Goal: Information Seeking & Learning: Learn about a topic

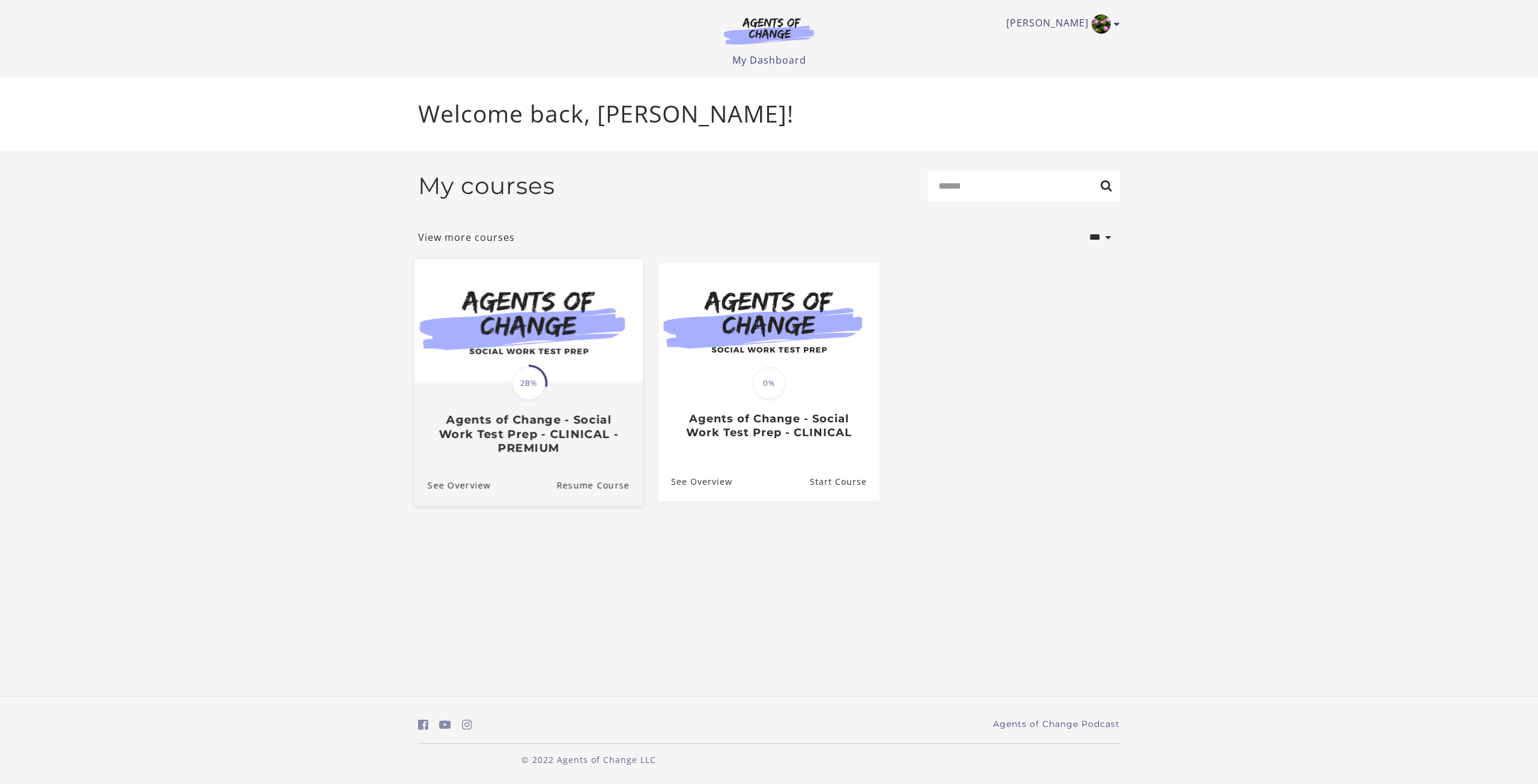
click at [539, 400] on span at bounding box center [529, 383] width 37 height 37
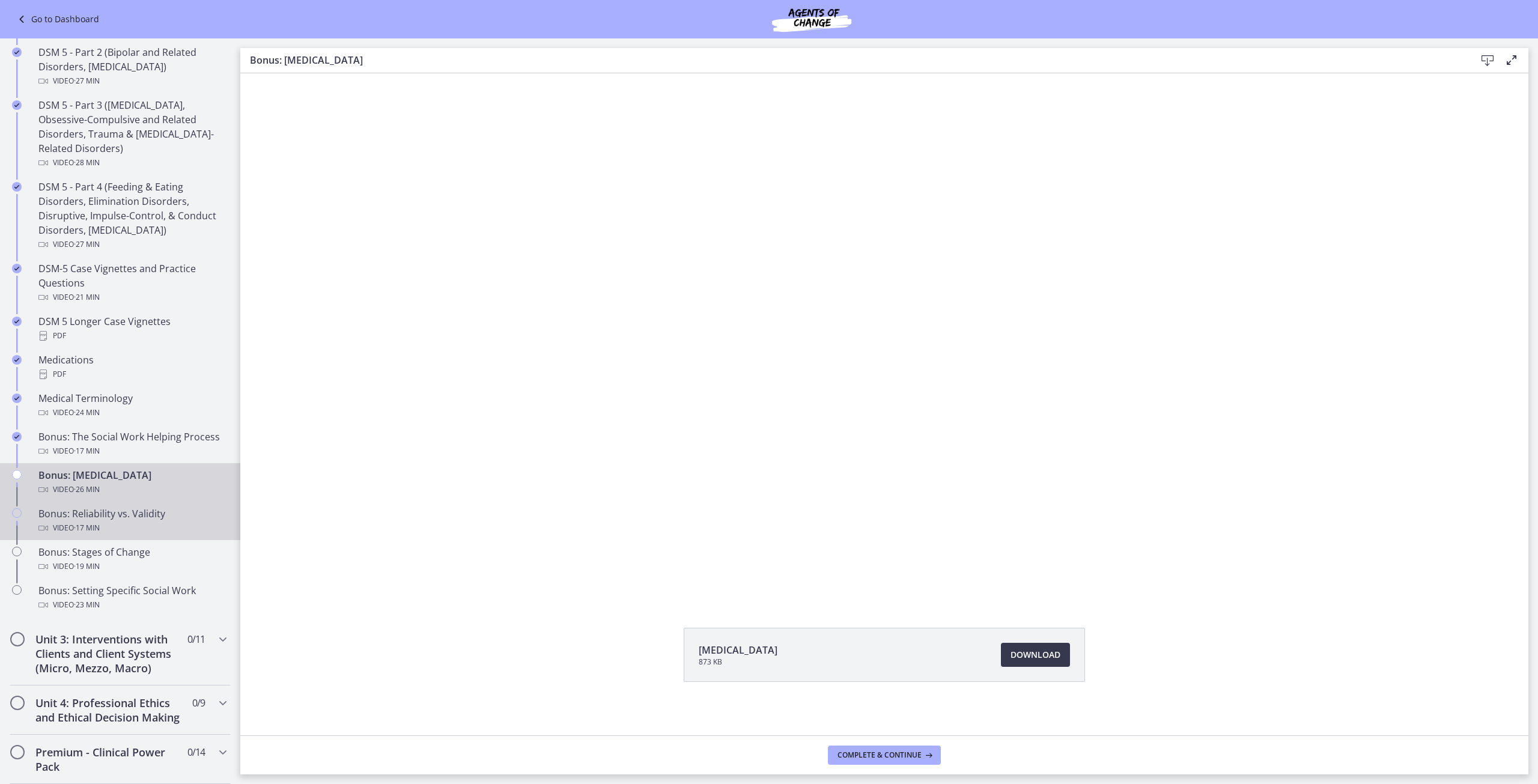
scroll to position [600, 0]
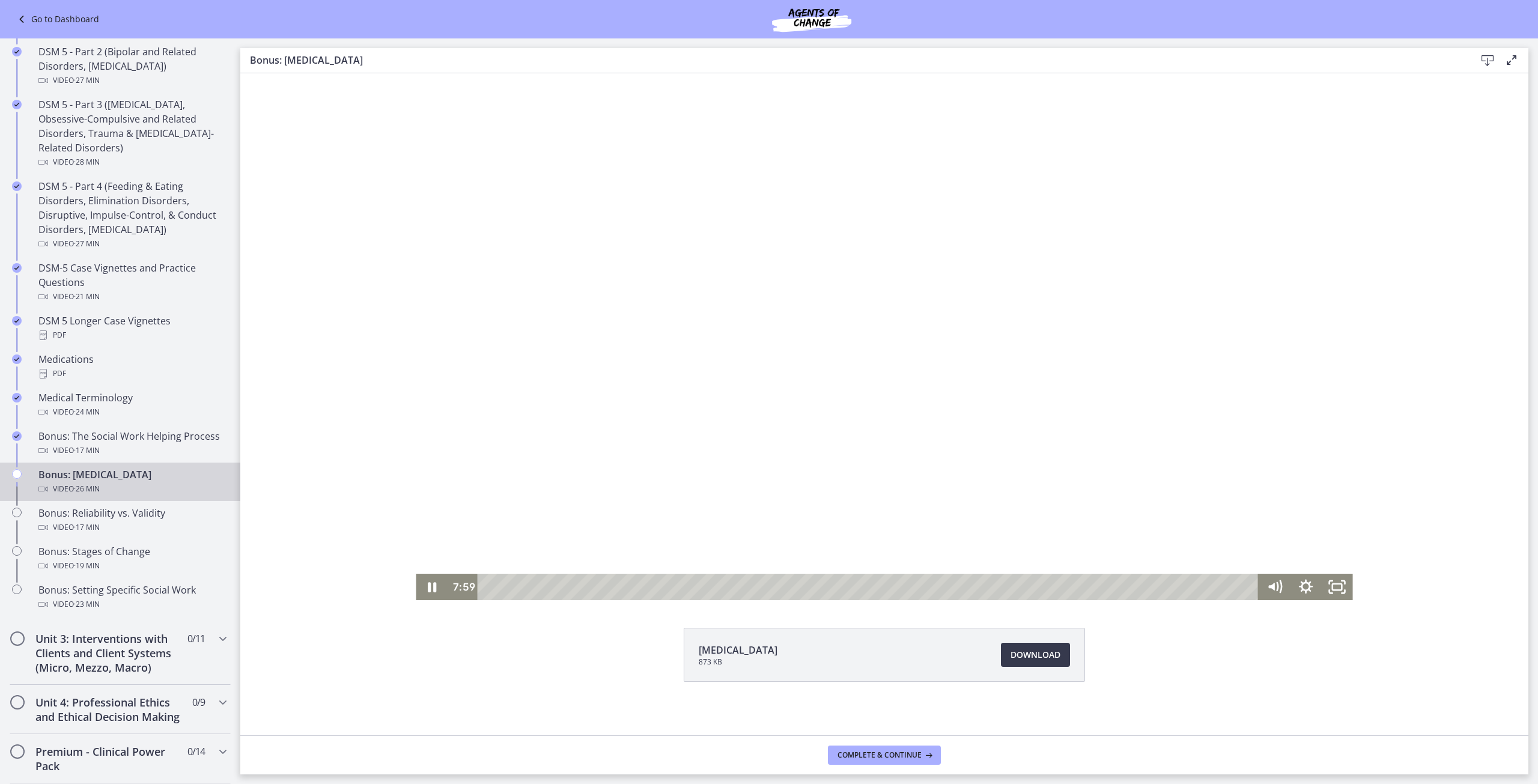
click at [722, 589] on div "Playbar" at bounding box center [870, 586] width 762 height 26
click at [705, 587] on div "Playbar" at bounding box center [870, 586] width 762 height 26
click at [722, 502] on div at bounding box center [884, 337] width 937 height 527
drag, startPoint x: 773, startPoint y: 395, endPoint x: 764, endPoint y: 363, distance: 33.2
click at [764, 363] on div at bounding box center [884, 337] width 937 height 527
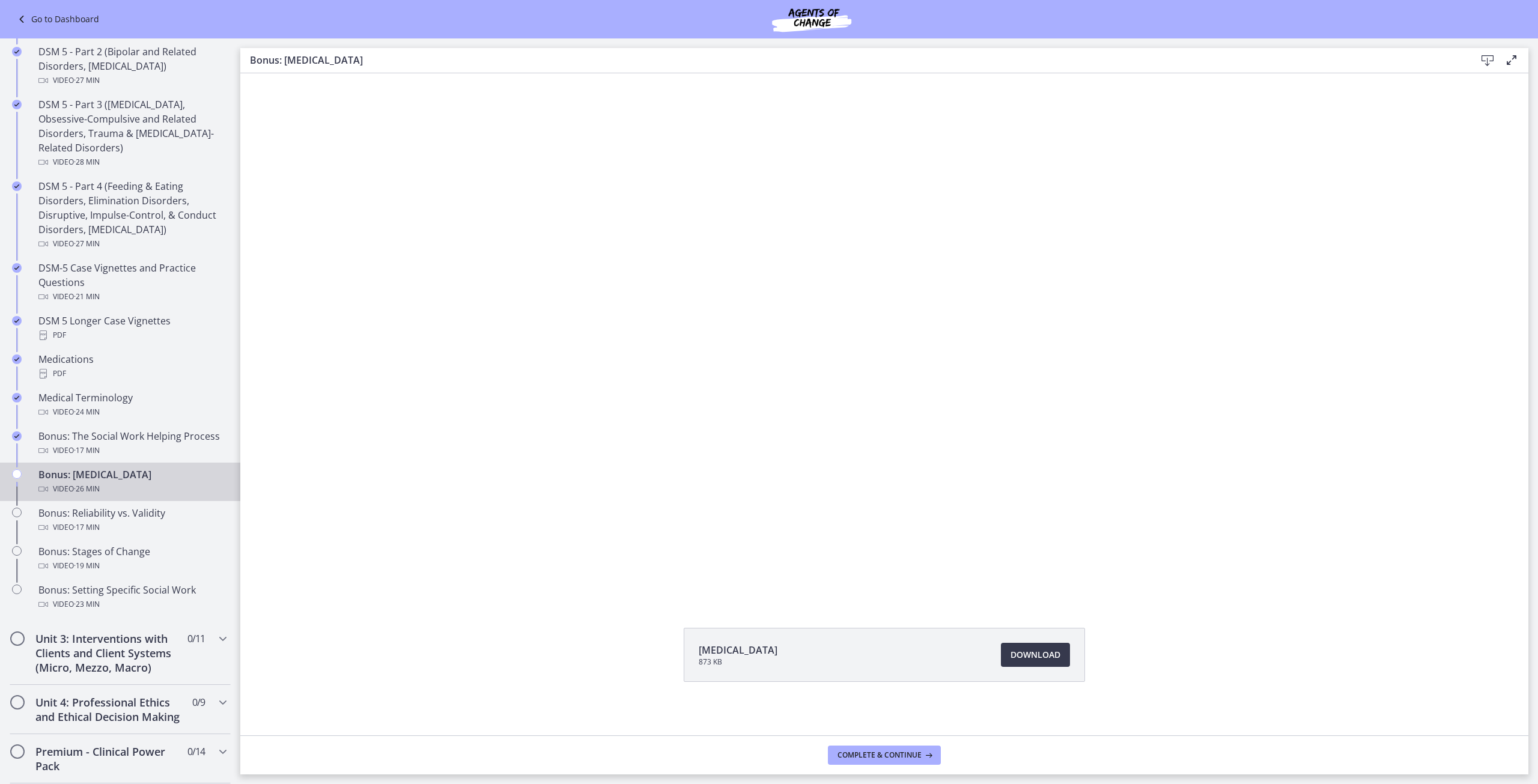
click at [416, 73] on button "Pause: chtpa6pl07nsrrbj7670.mp4" at bounding box center [416, 73] width 1 height 1
drag, startPoint x: 764, startPoint y: 363, endPoint x: 745, endPoint y: 384, distance: 28.3
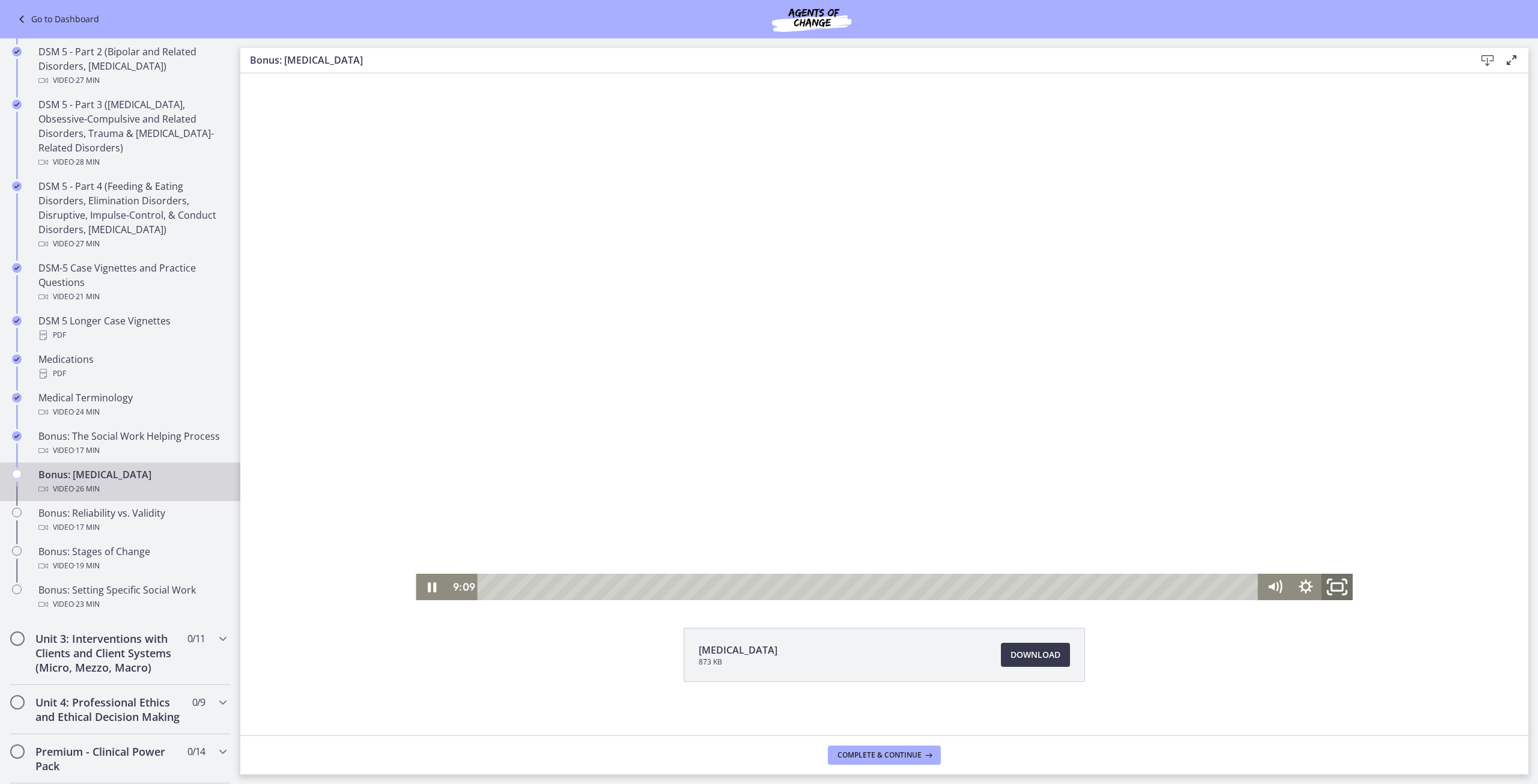
click at [1339, 590] on icon "Fullscreen" at bounding box center [1337, 587] width 37 height 32
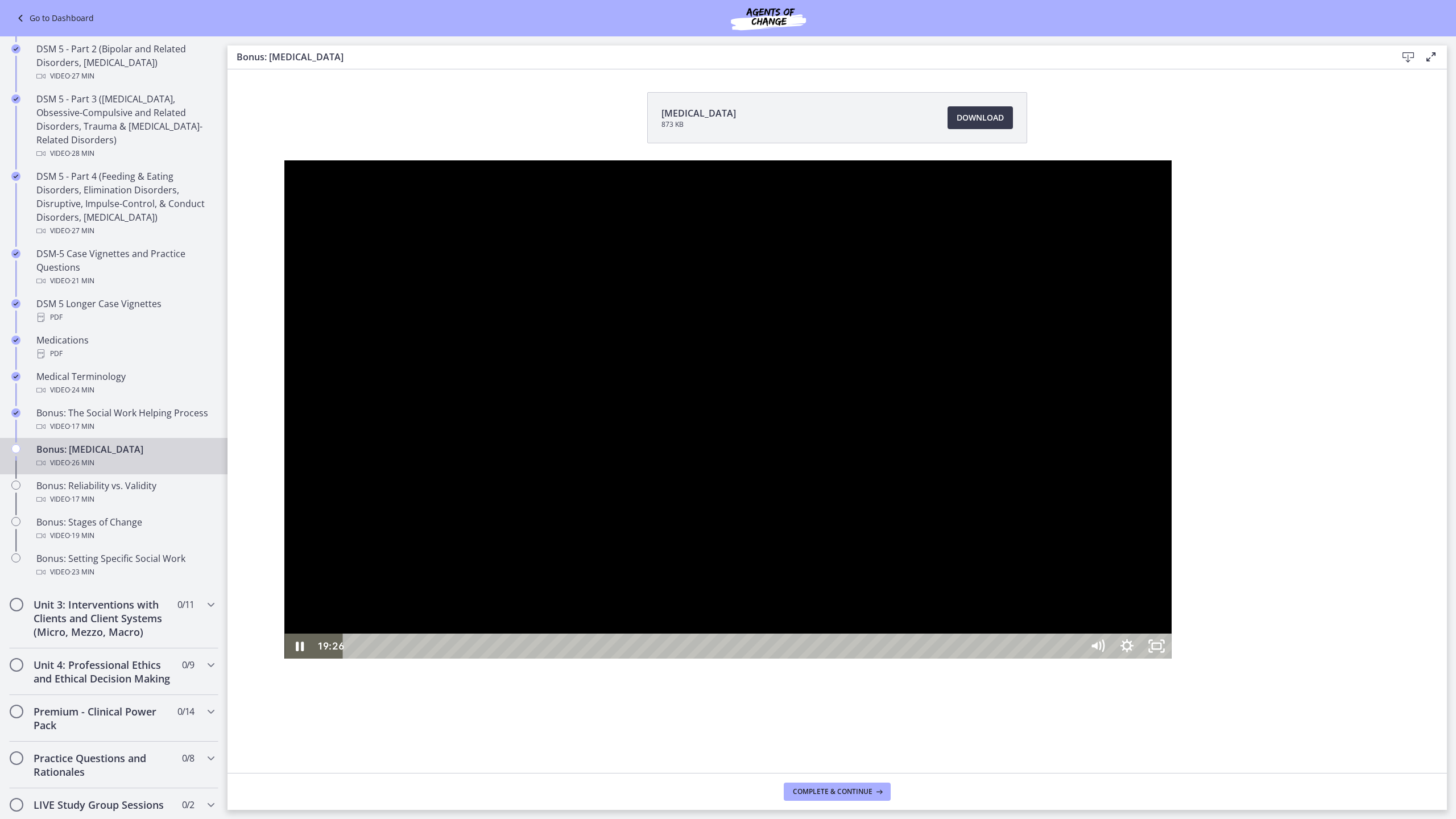
click at [1171, 161] on div at bounding box center [728, 410] width 887 height 499
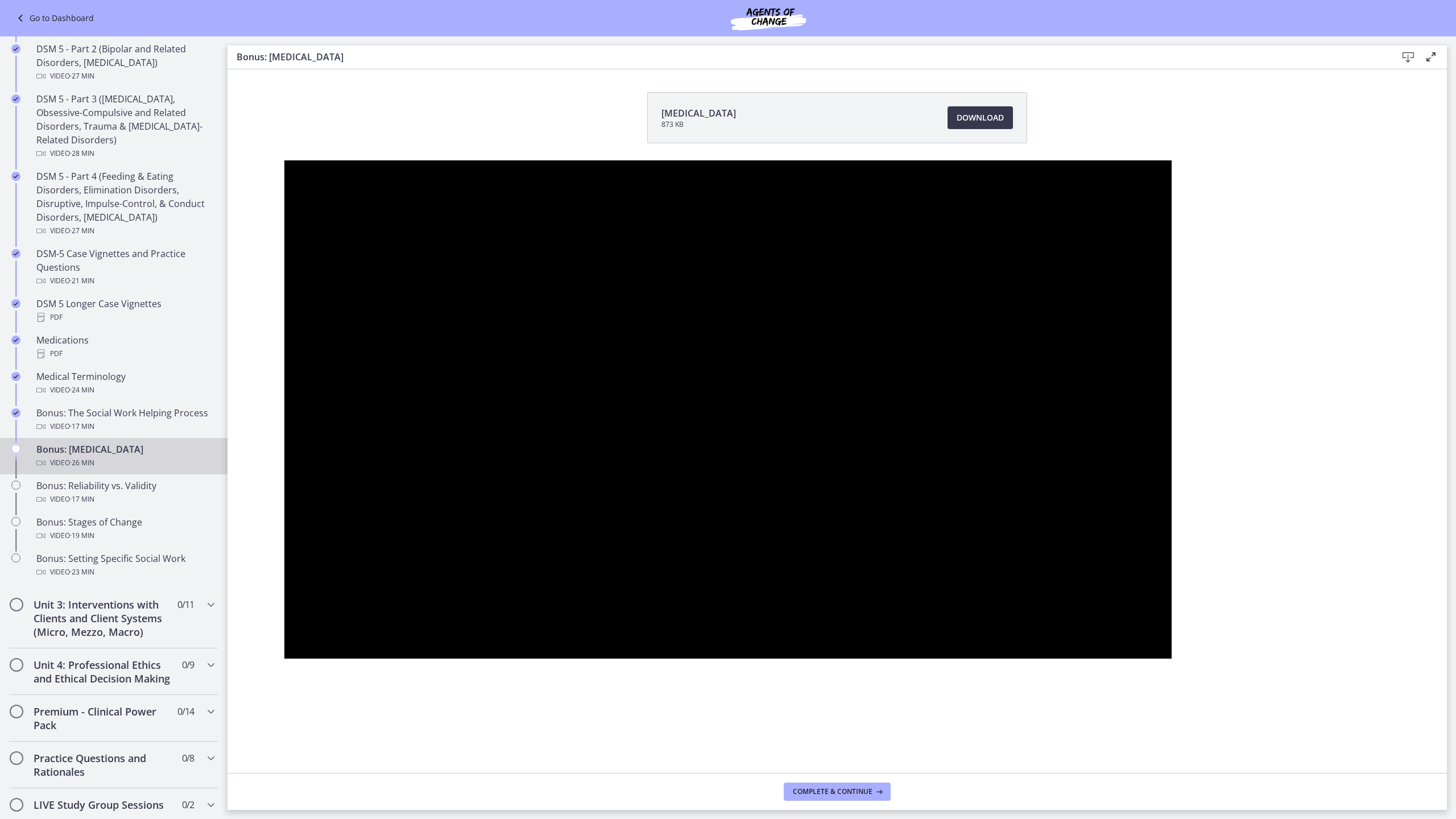
click at [284, 161] on button "Play Video: chtpa6pl07nsrrbj7670.mp4" at bounding box center [284, 161] width 1 height 1
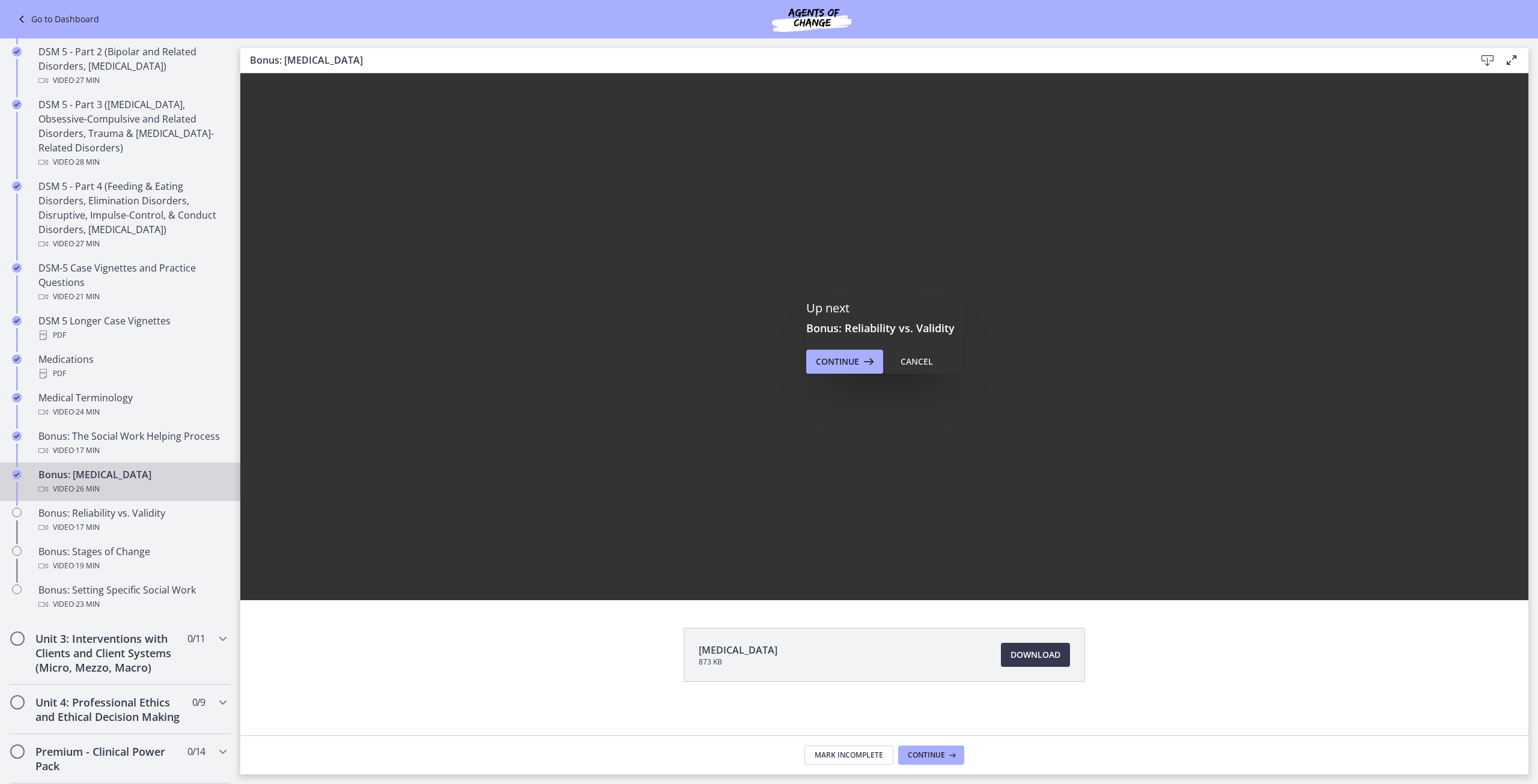
scroll to position [0, 0]
click at [859, 361] on icon at bounding box center [868, 361] width 17 height 14
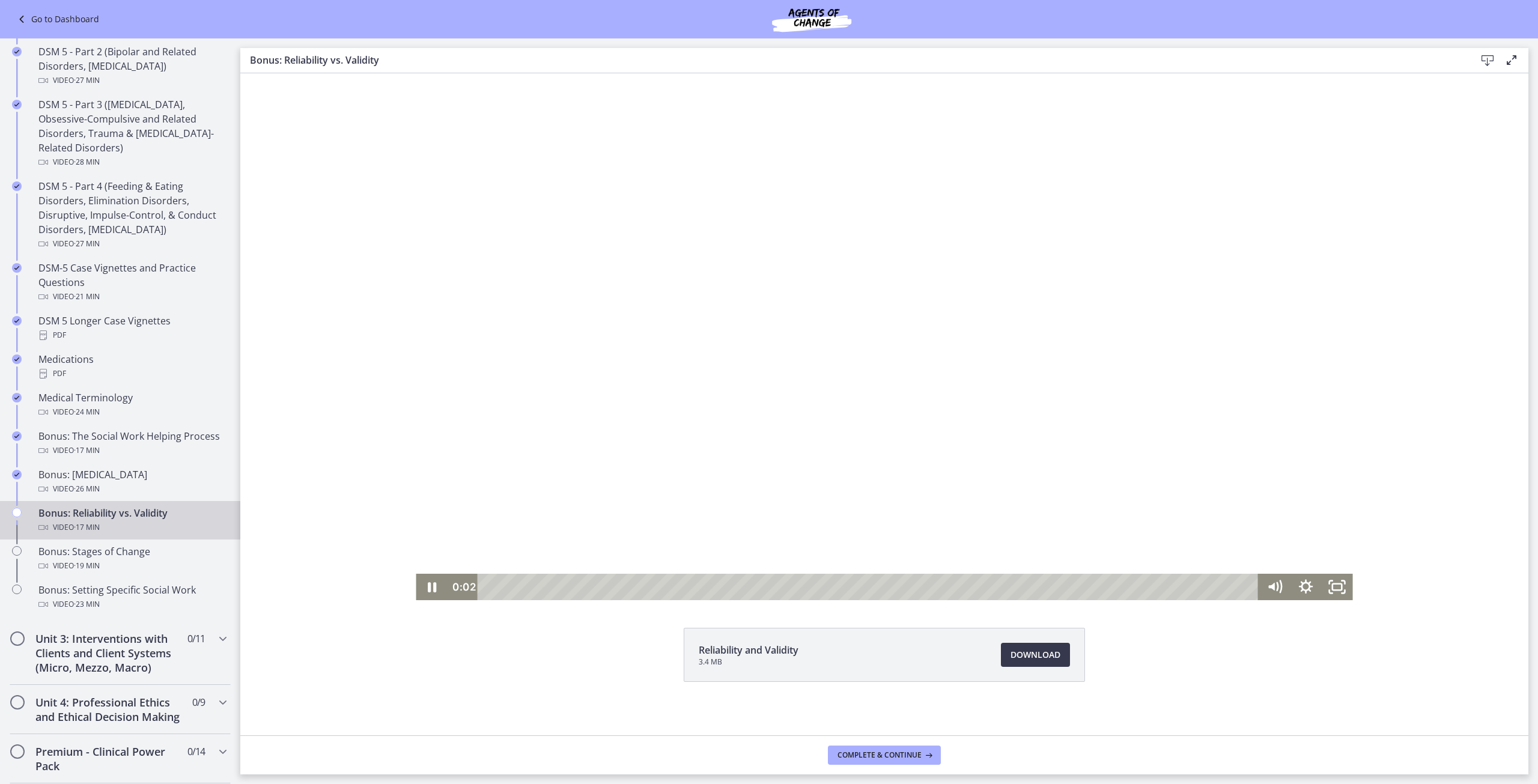
drag, startPoint x: 801, startPoint y: 351, endPoint x: 754, endPoint y: 316, distance: 58.6
click at [800, 351] on div at bounding box center [884, 337] width 937 height 527
click at [499, 184] on div at bounding box center [884, 337] width 937 height 527
click at [1338, 592] on icon "Fullscreen" at bounding box center [1337, 587] width 37 height 32
click at [658, 345] on div at bounding box center [884, 337] width 937 height 527
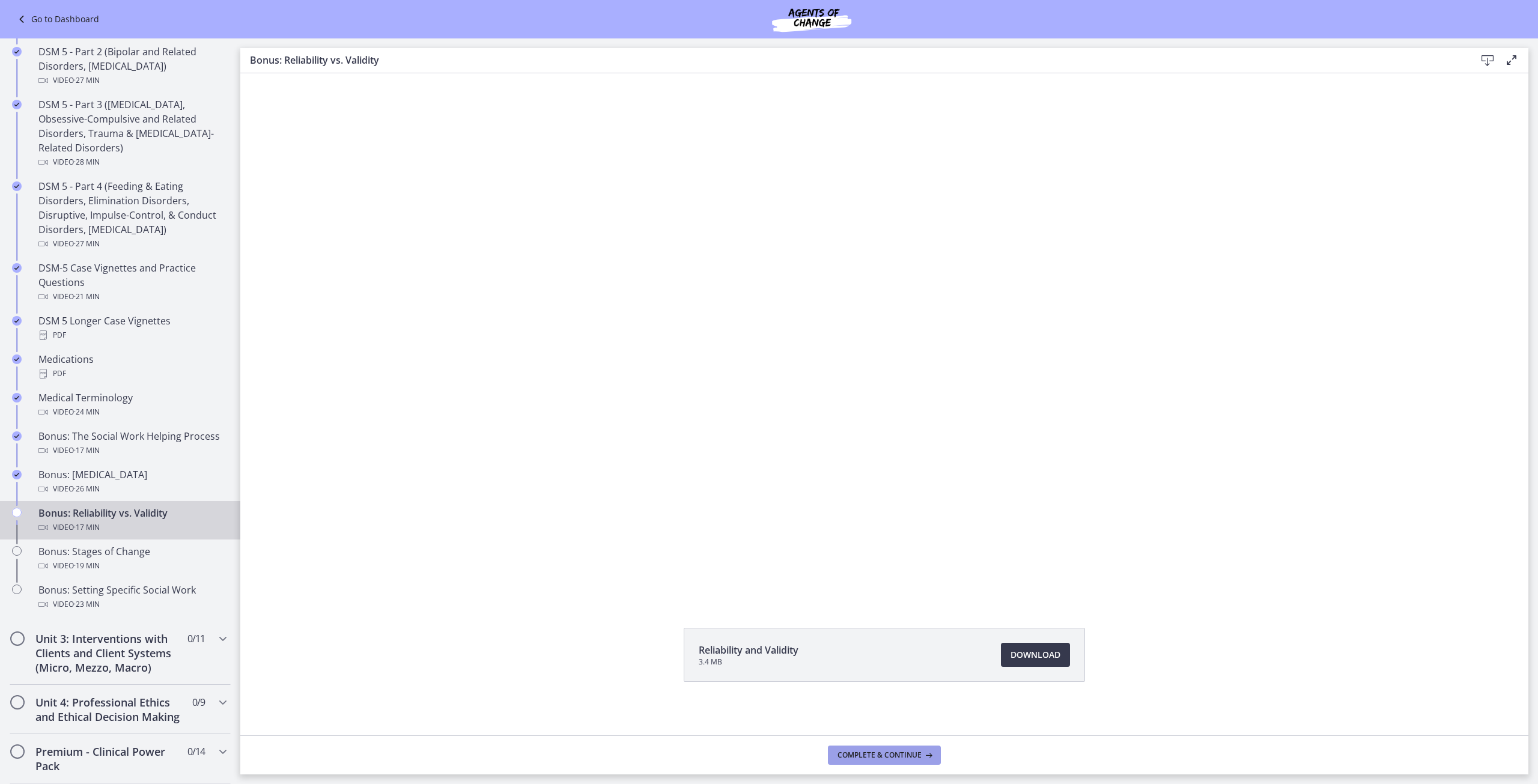
click at [912, 748] on button "Complete & continue" at bounding box center [885, 755] width 113 height 19
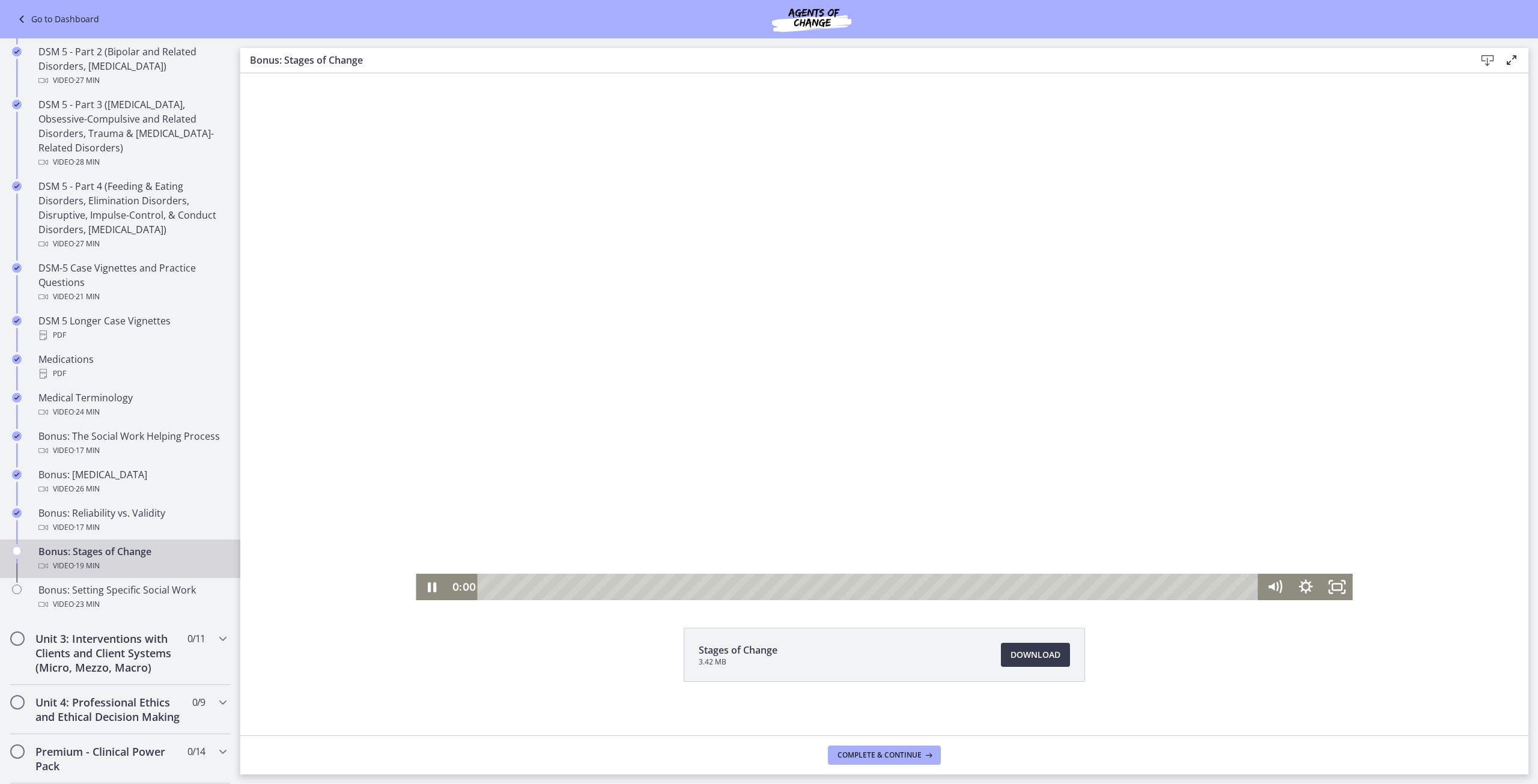
click at [811, 313] on div at bounding box center [884, 337] width 937 height 527
click at [805, 330] on div at bounding box center [884, 337] width 937 height 527
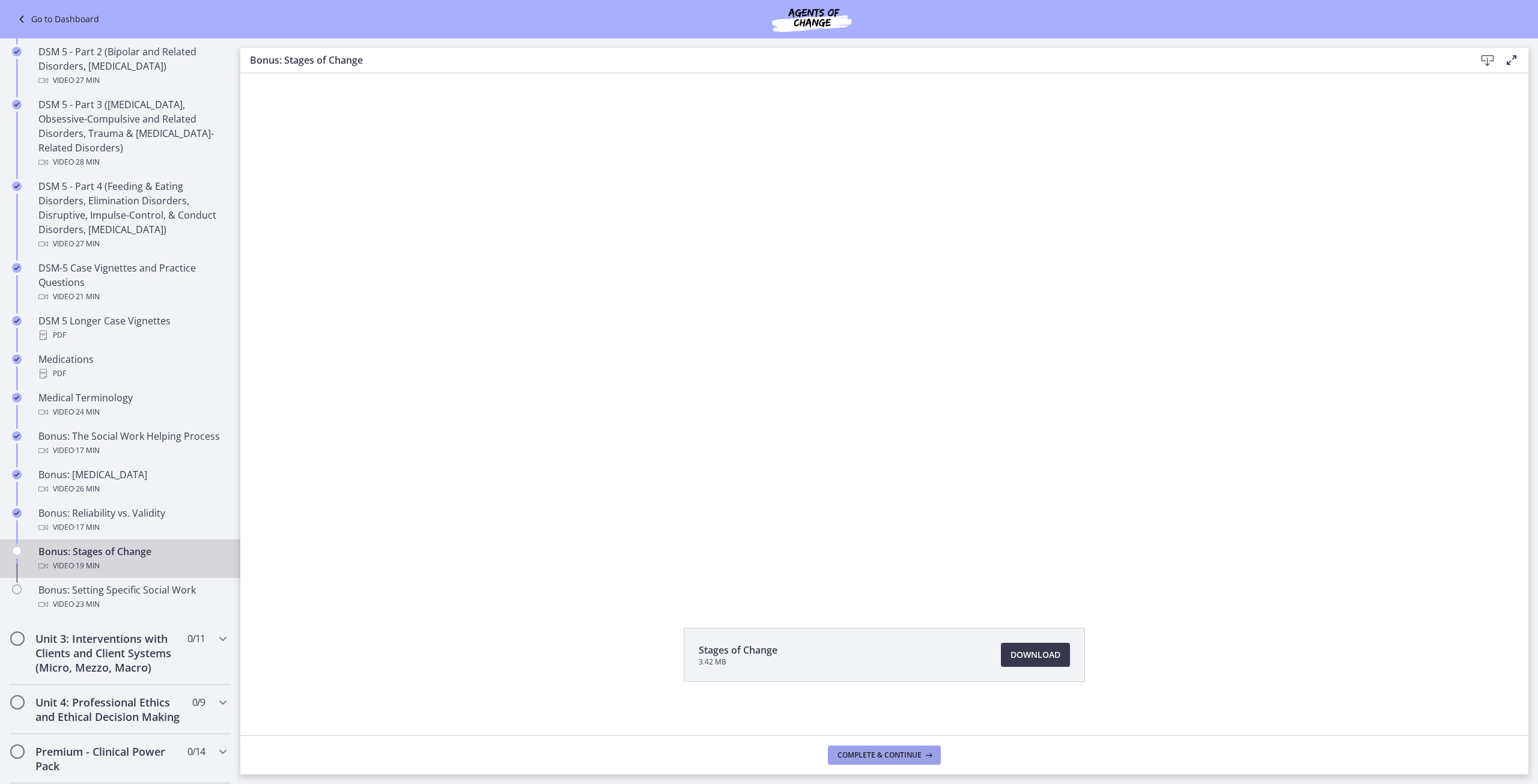
click at [888, 760] on button "Complete & continue" at bounding box center [885, 755] width 113 height 19
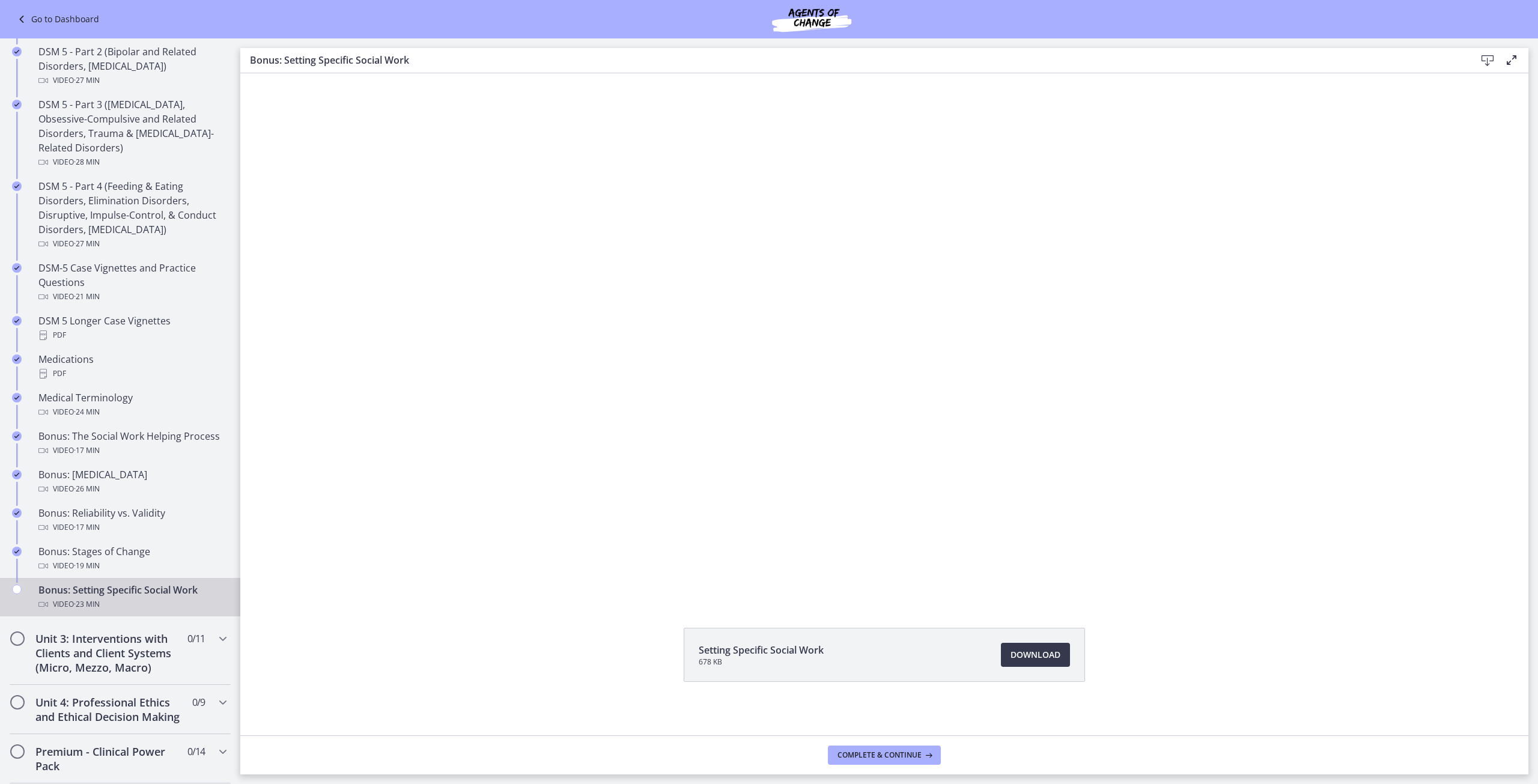
click at [710, 453] on div at bounding box center [884, 337] width 937 height 527
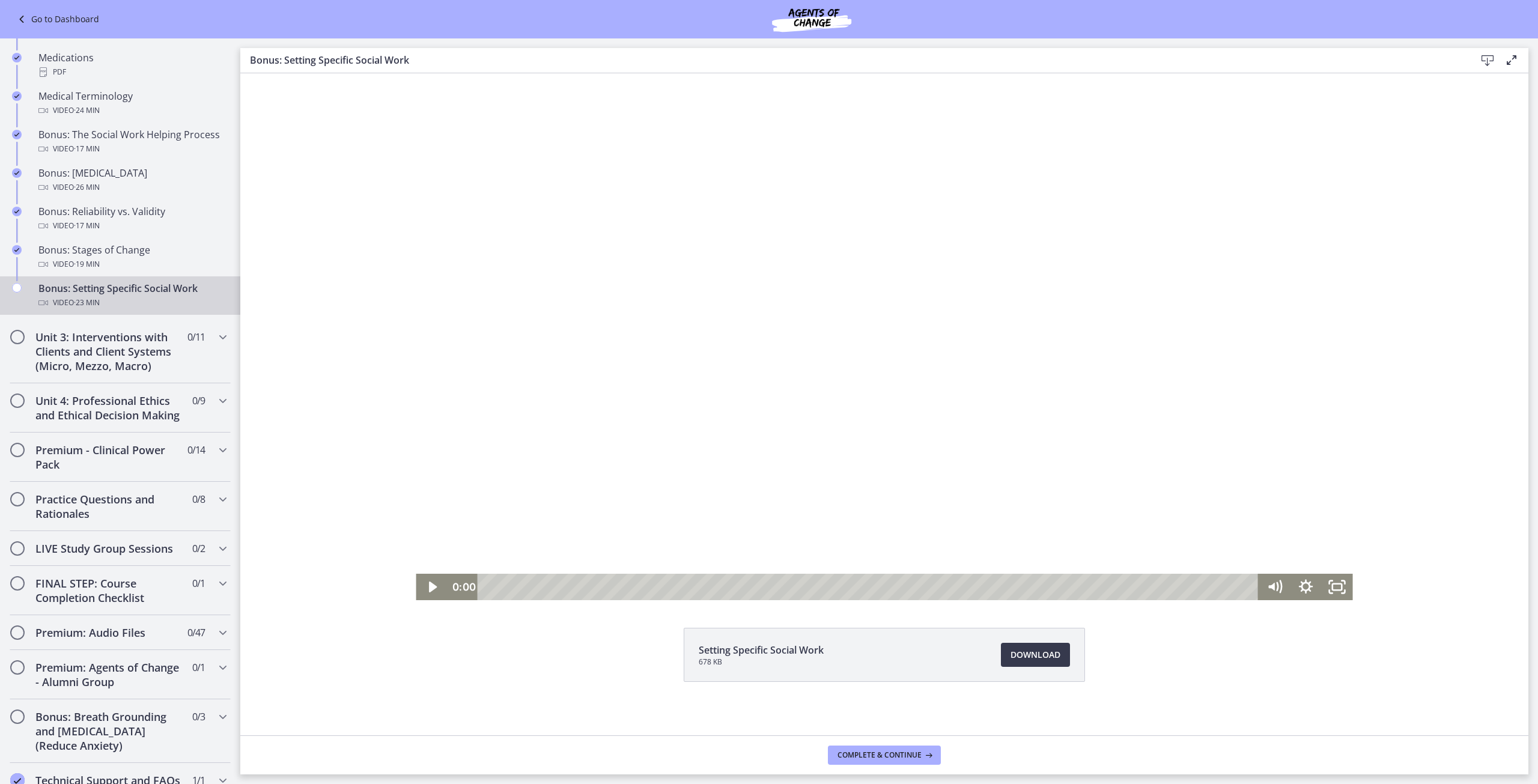
scroll to position [900, 0]
click at [576, 412] on div at bounding box center [884, 337] width 937 height 527
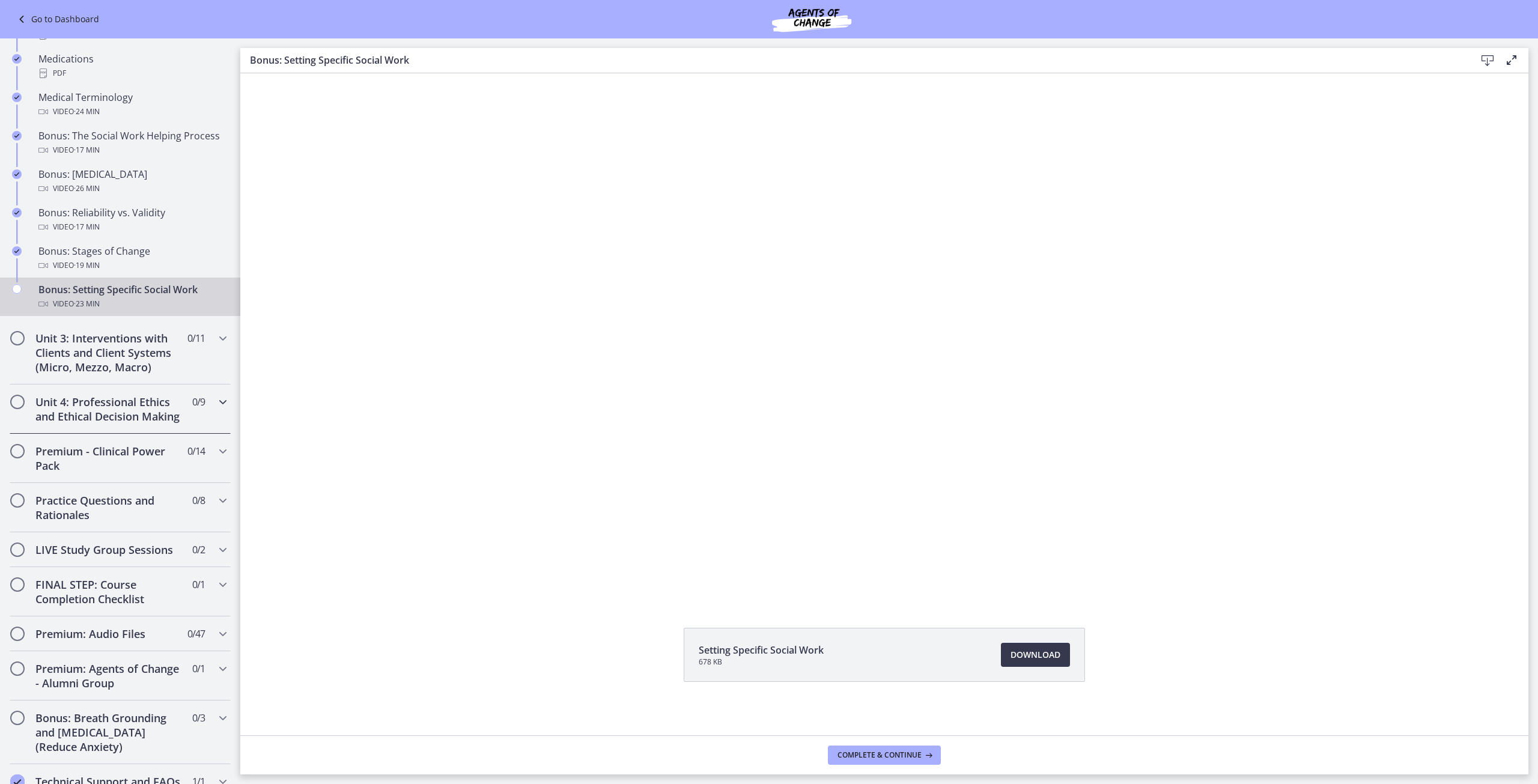
click at [160, 424] on h2 "Unit 4: Professional Ethics and Ethical Decision Making" at bounding box center [109, 409] width 147 height 29
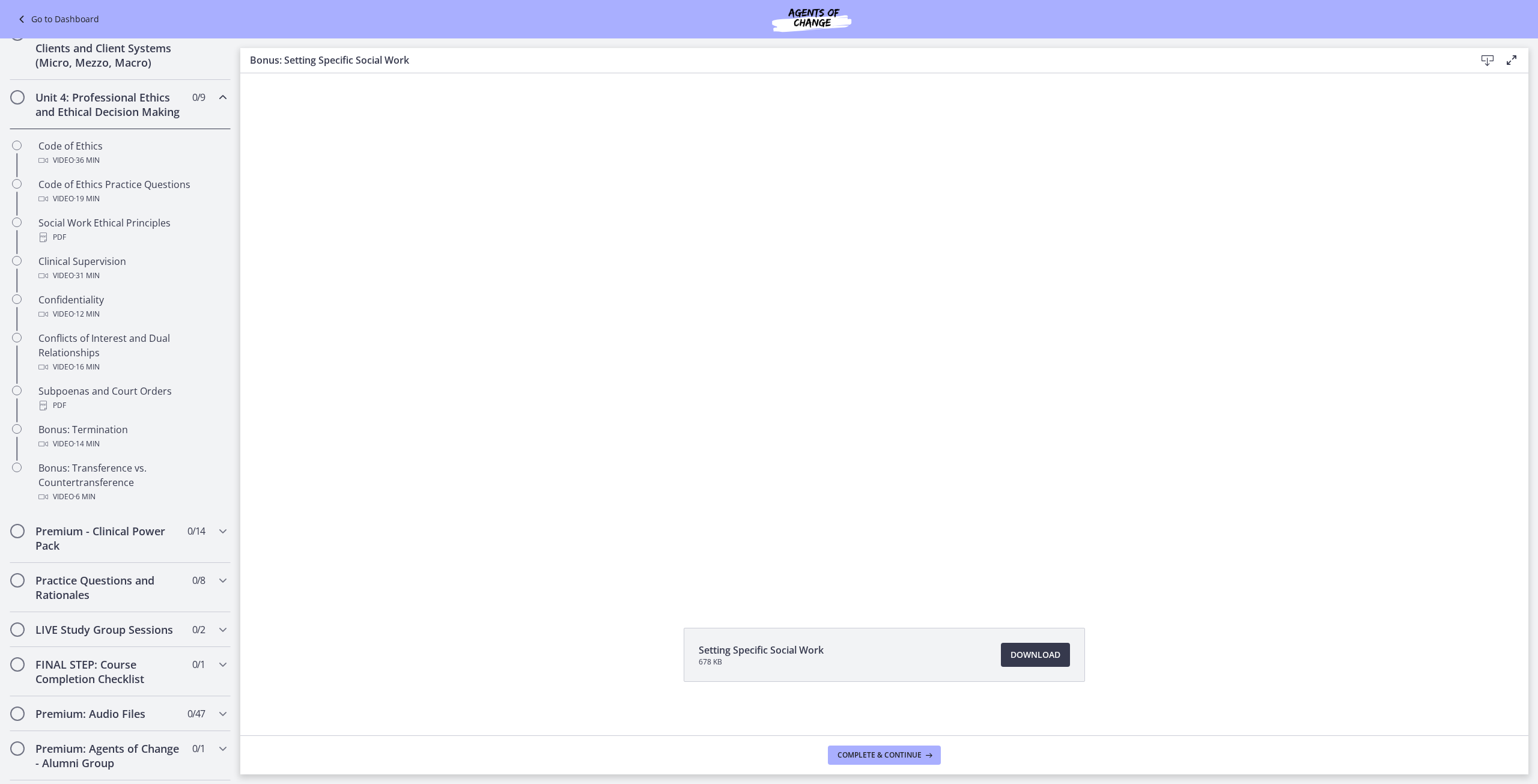
scroll to position [422, 0]
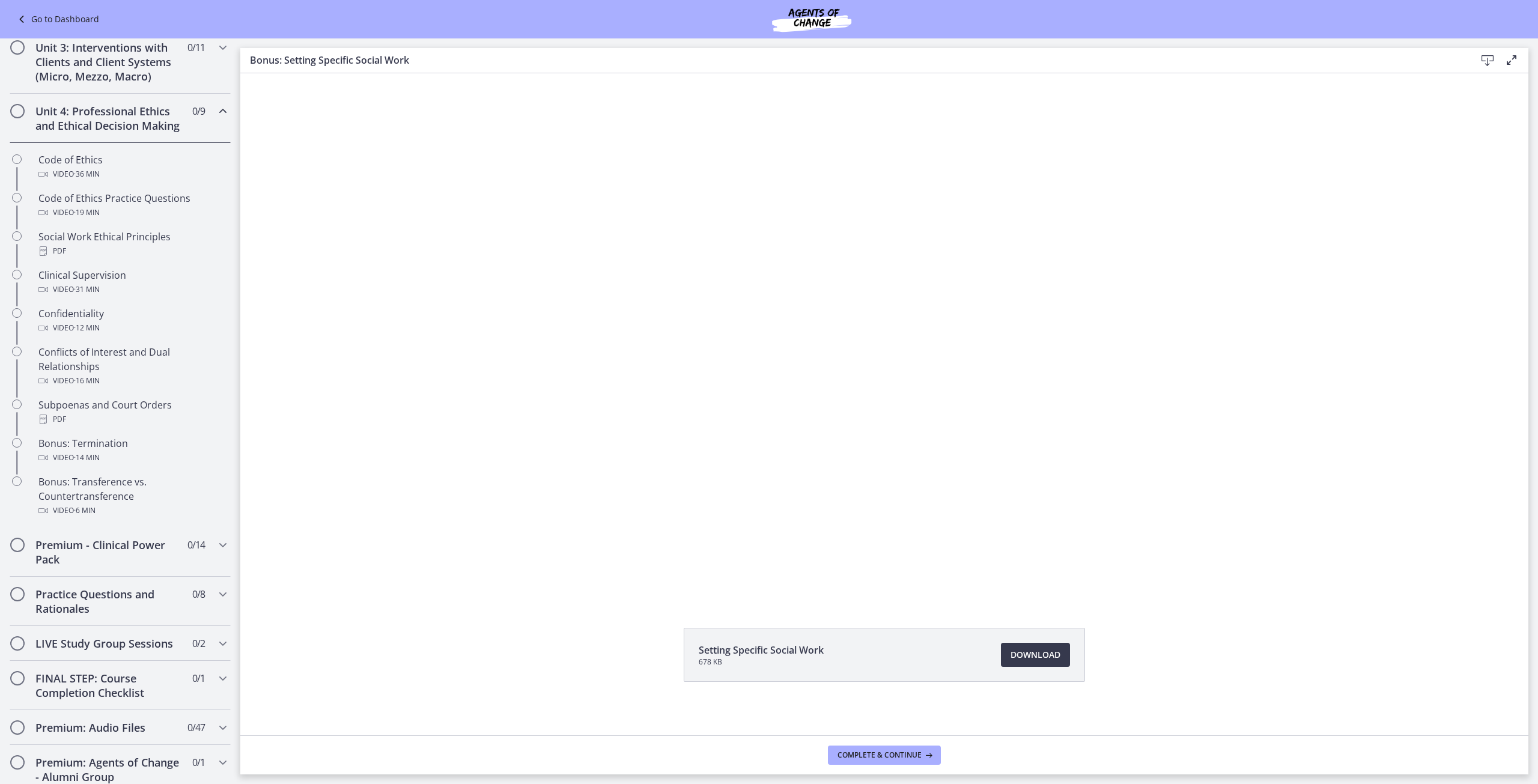
click at [201, 141] on div "Unit 4: Professional Ethics and Ethical Decision Making 0 / 9 Completed" at bounding box center [120, 118] width 221 height 49
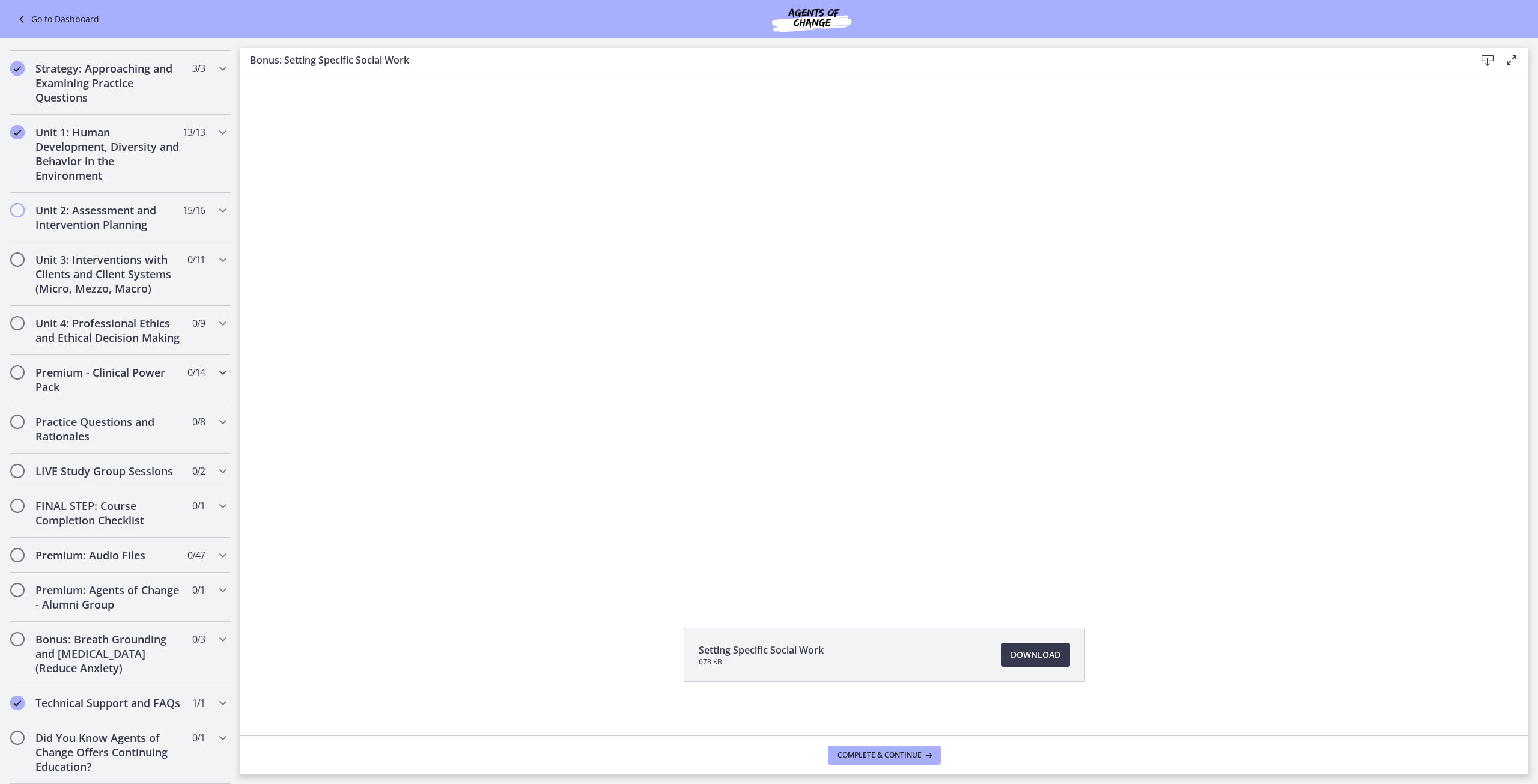
click at [194, 372] on div "Premium - Clinical Power Pack 0 / 14 Completed" at bounding box center [120, 380] width 221 height 49
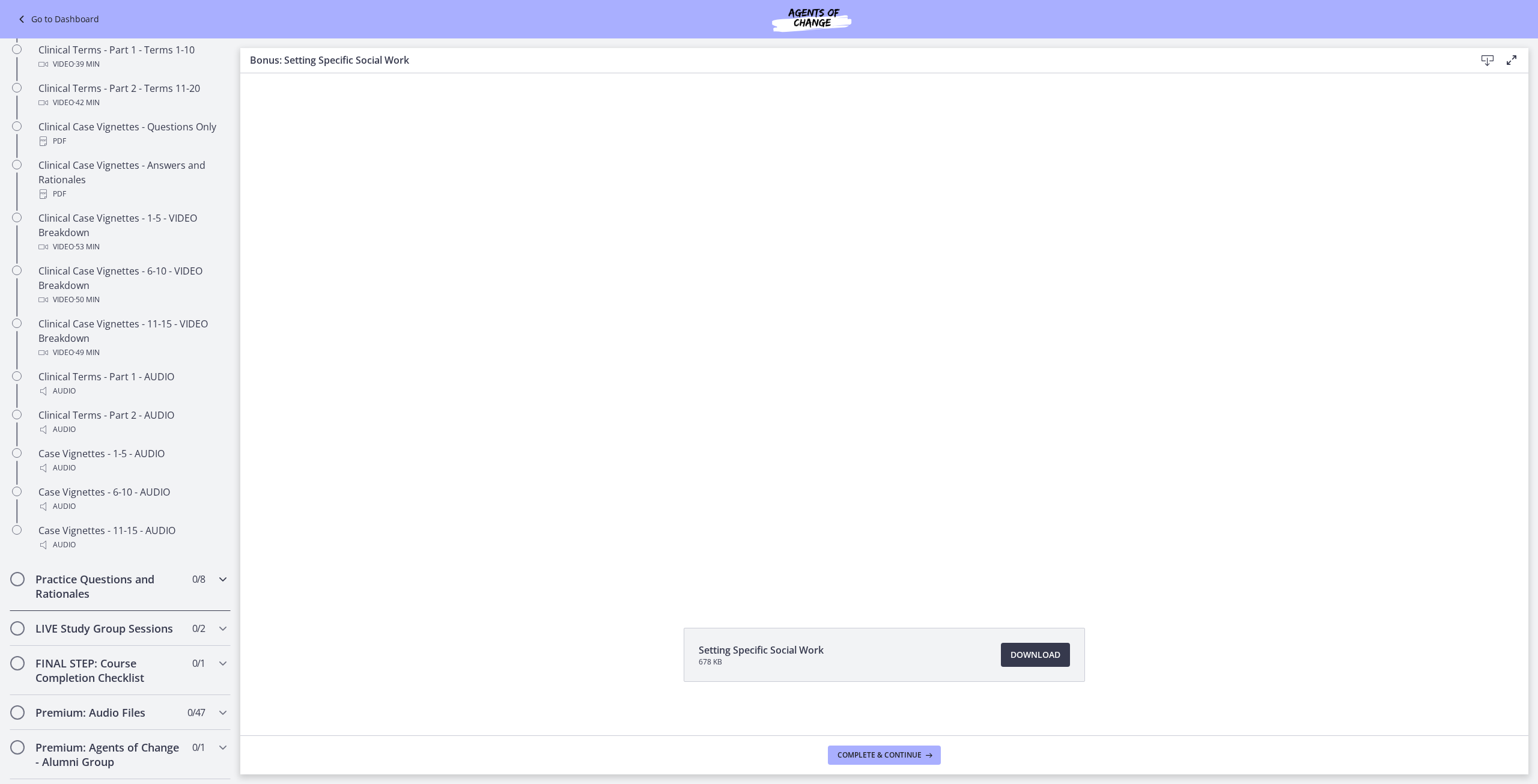
click at [179, 590] on div "Practice Questions and Rationales 0 / 8 Completed" at bounding box center [120, 586] width 221 height 49
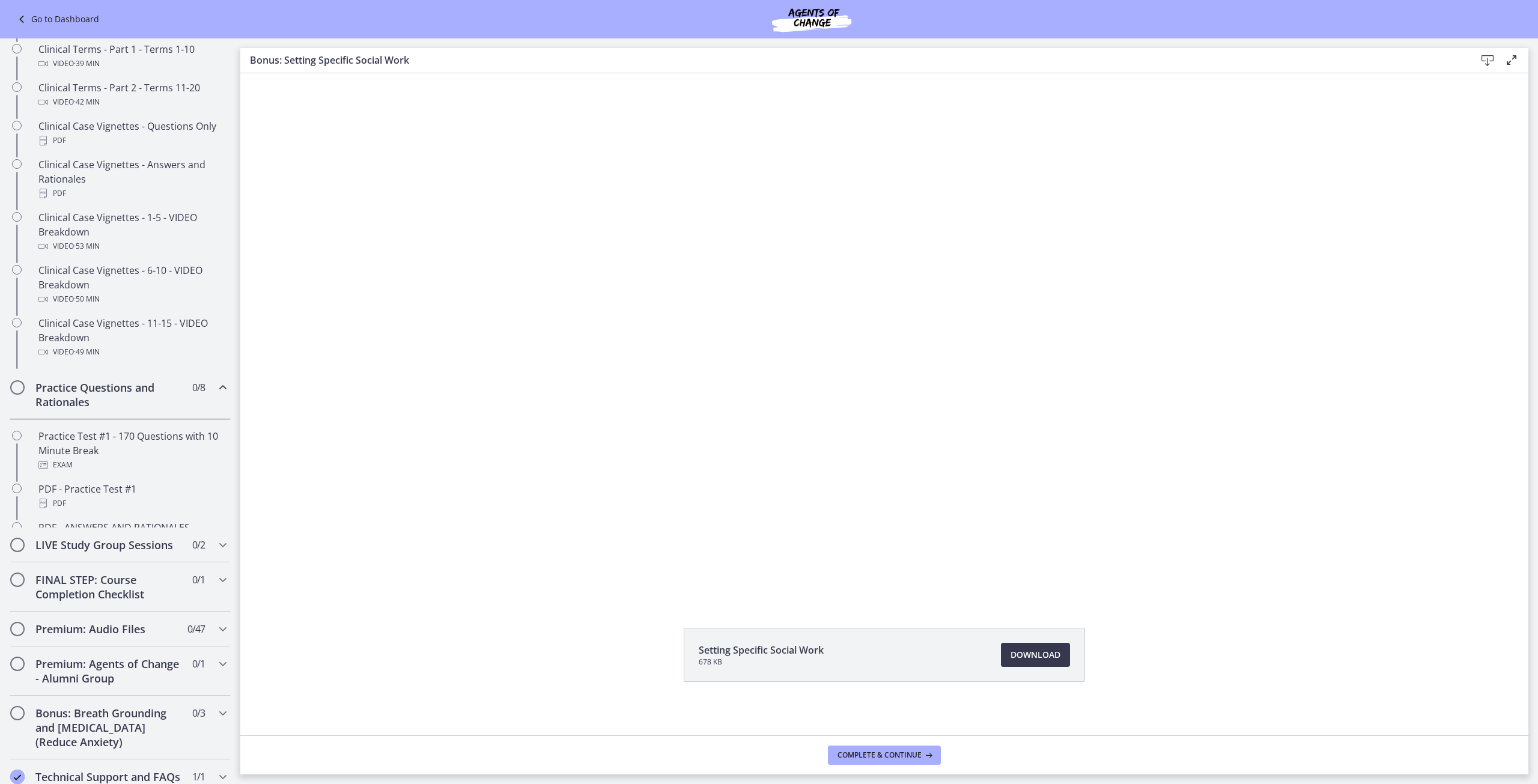
scroll to position [597, 0]
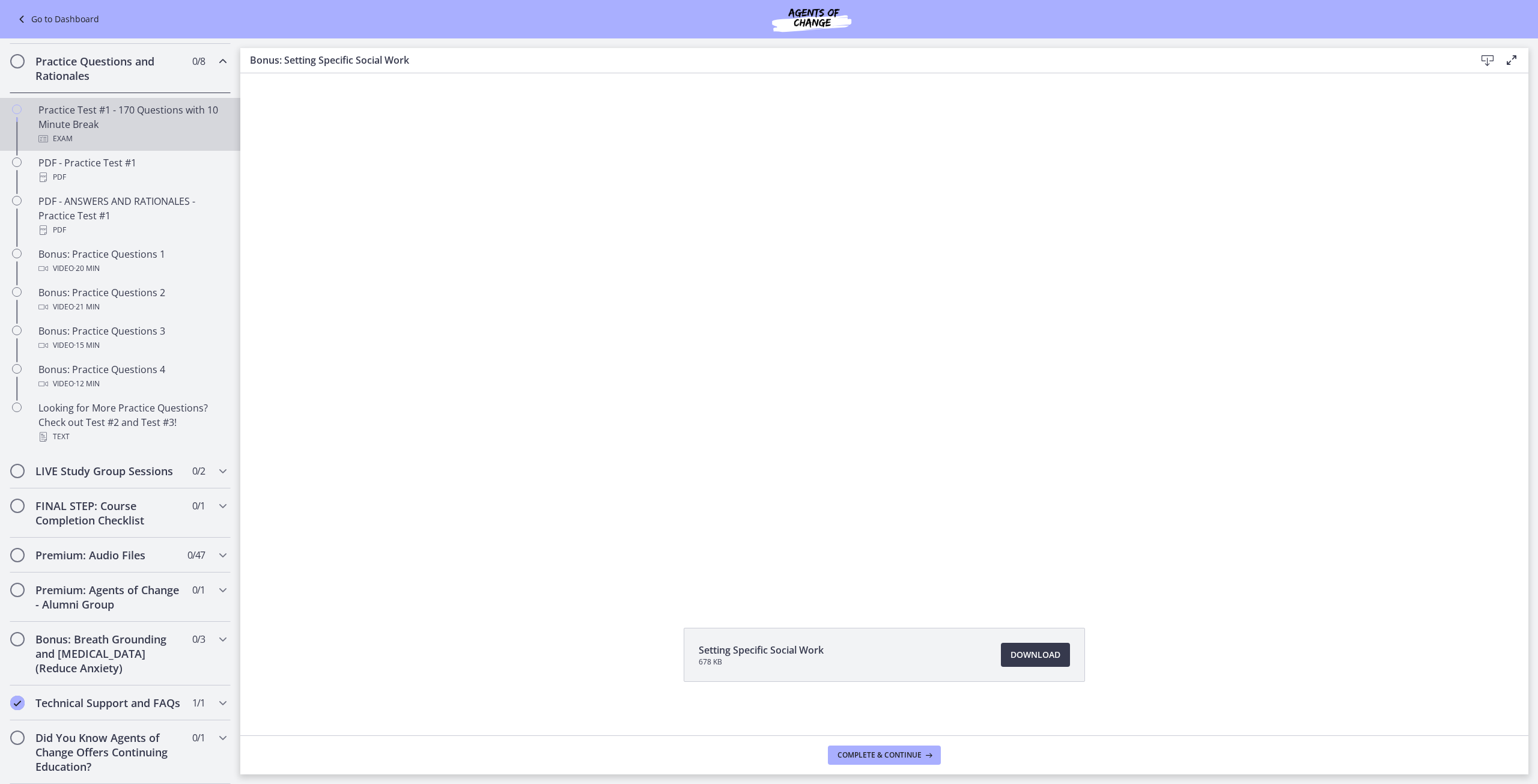
click at [133, 117] on div "Practice Test #1 - 170 Questions with 10 Minute Break Exam" at bounding box center [133, 124] width 188 height 43
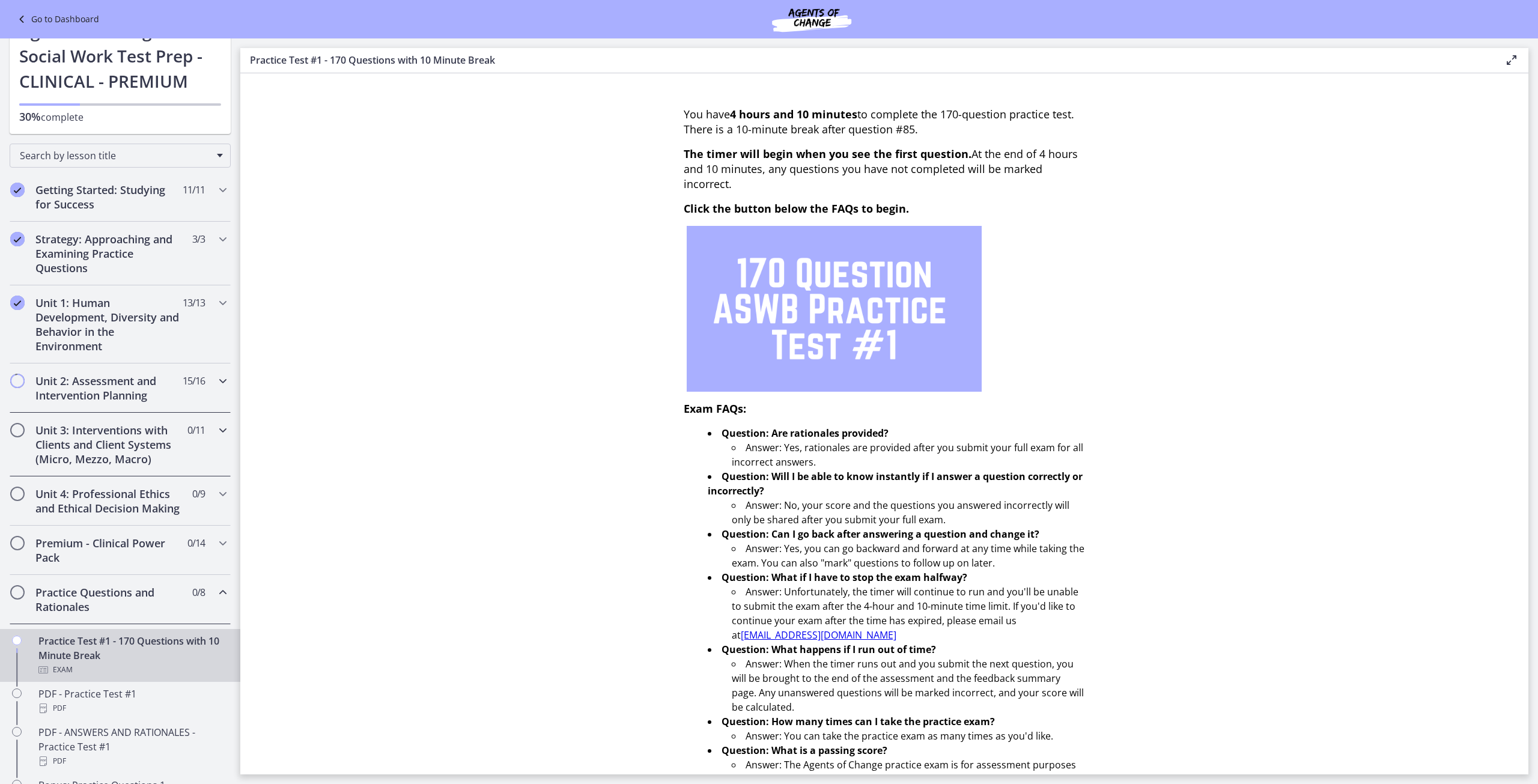
click at [143, 410] on div "Unit 2: Assessment and Intervention Planning 15 / 16 Completed" at bounding box center [120, 388] width 221 height 49
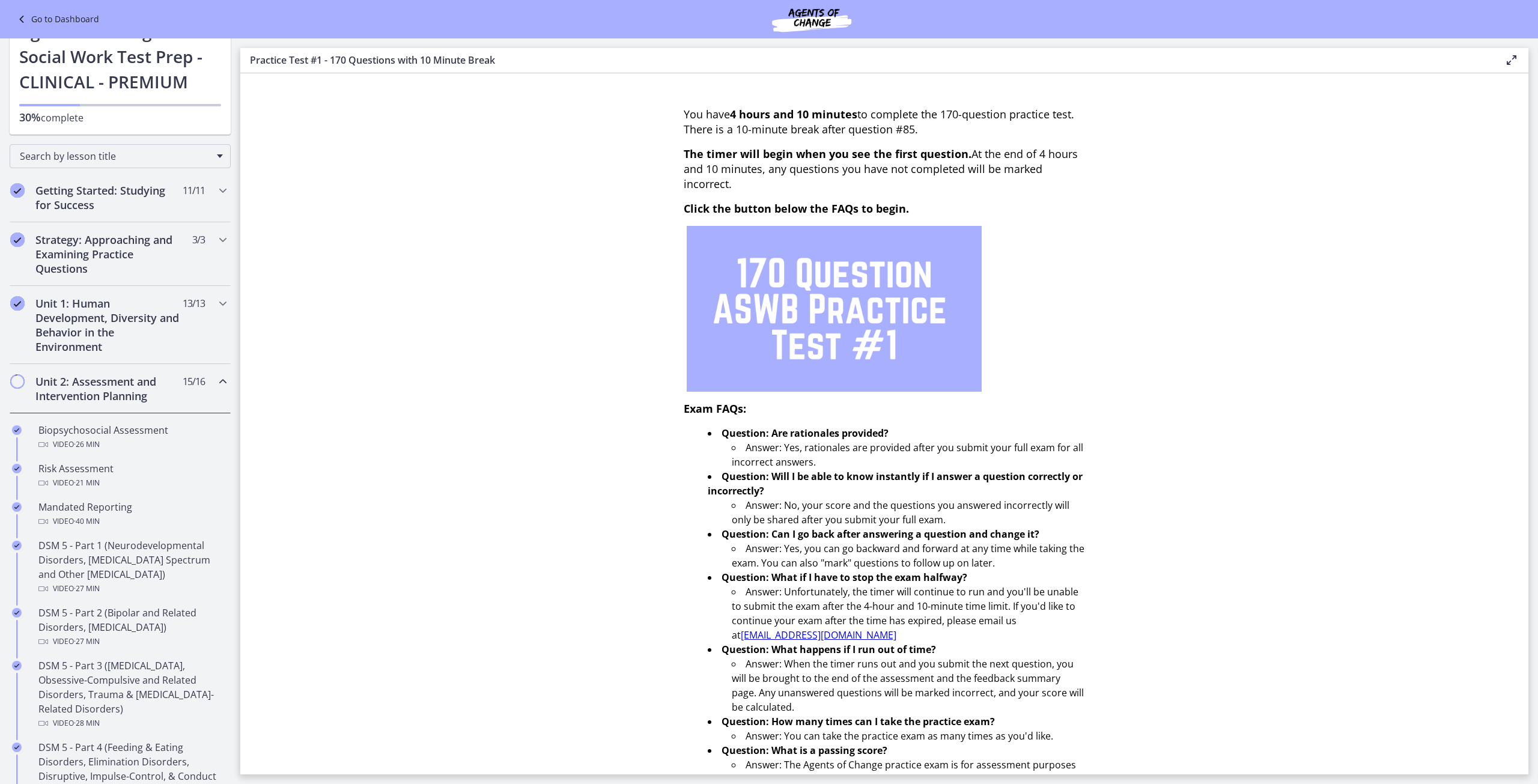
scroll to position [39, 0]
click at [143, 401] on h2 "Unit 2: Assessment and Intervention Planning" at bounding box center [109, 389] width 147 height 29
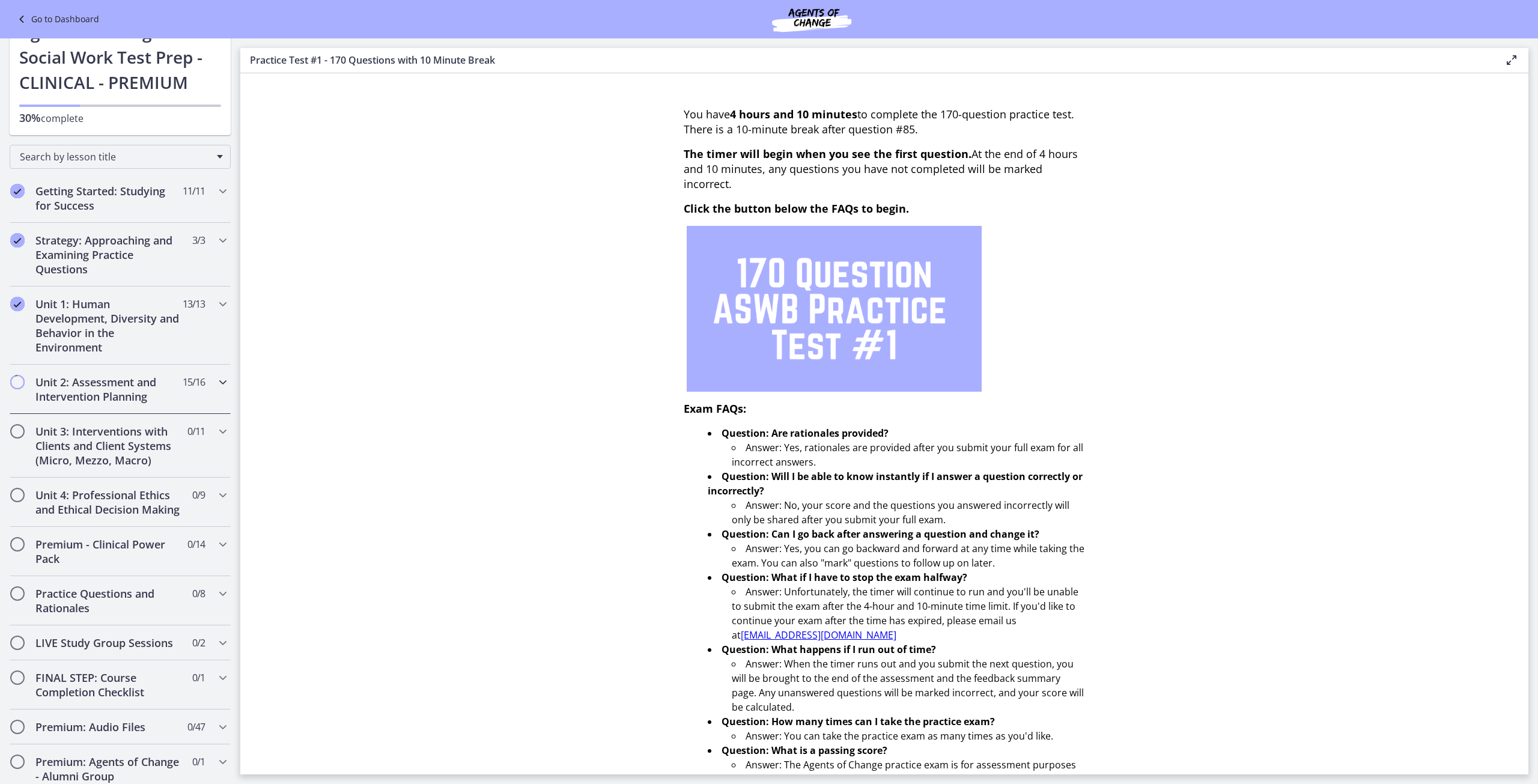
click at [164, 401] on h2 "Unit 2: Assessment and Intervention Planning" at bounding box center [109, 389] width 147 height 29
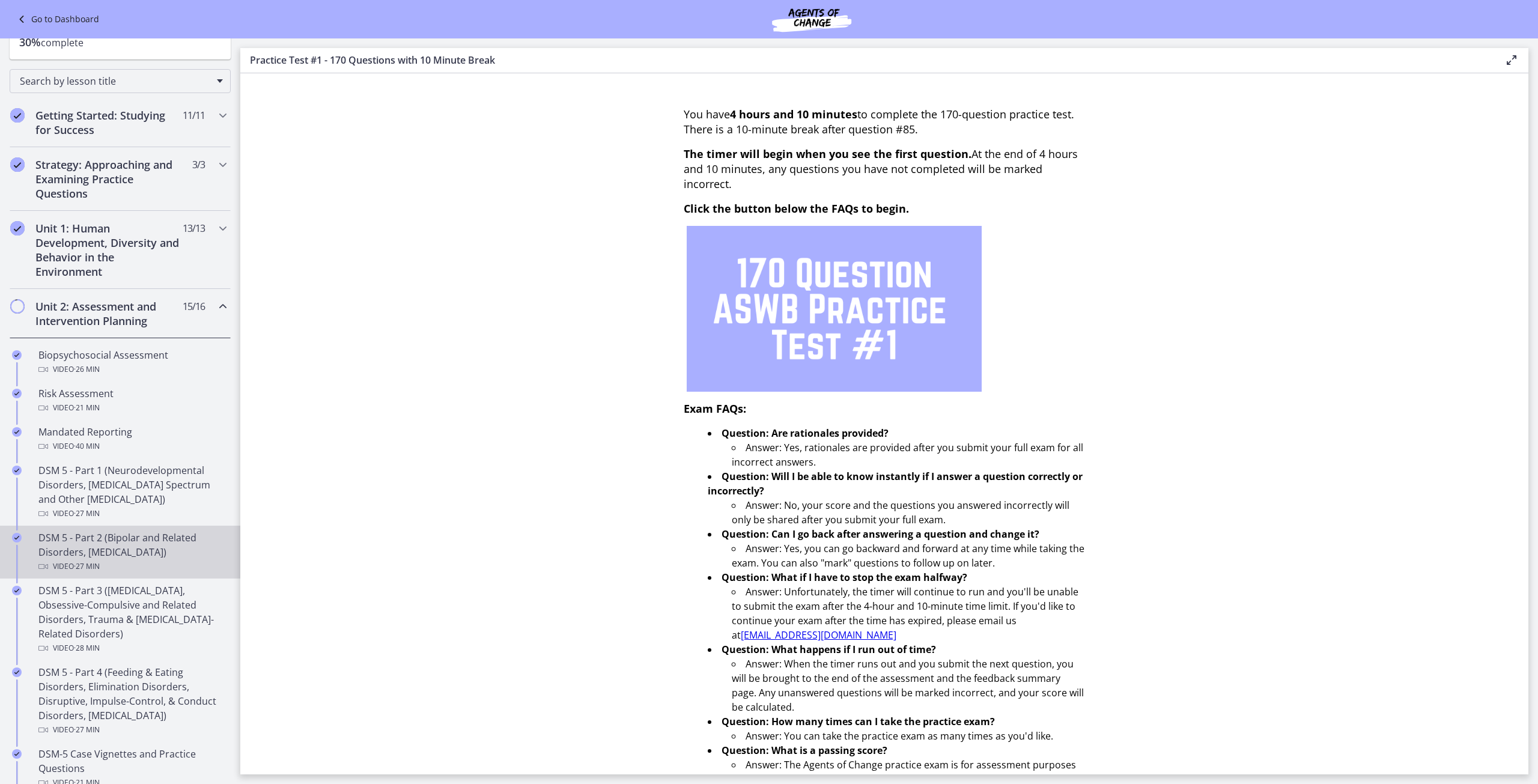
scroll to position [0, 0]
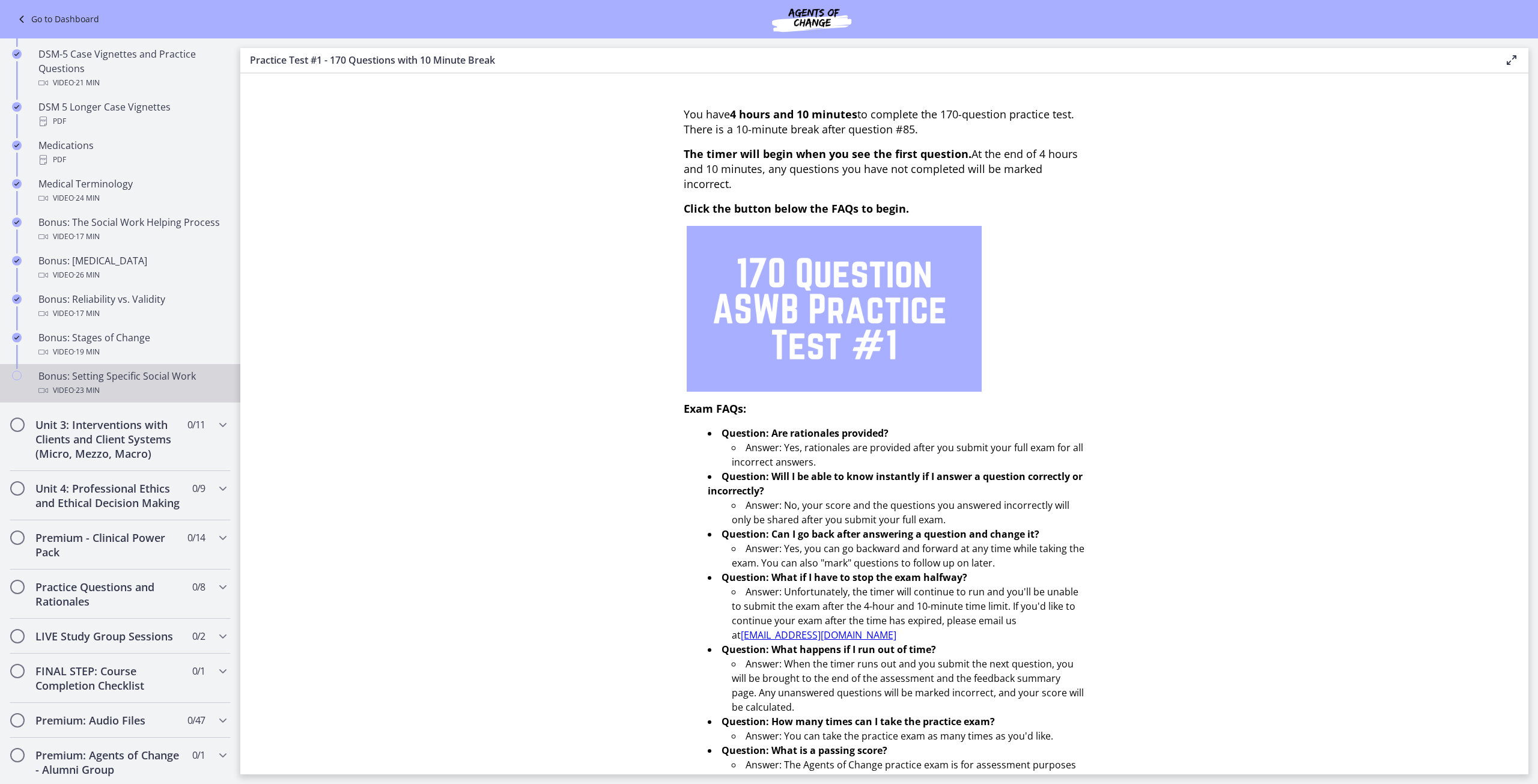
click at [168, 396] on div "Video · 23 min" at bounding box center [133, 390] width 188 height 14
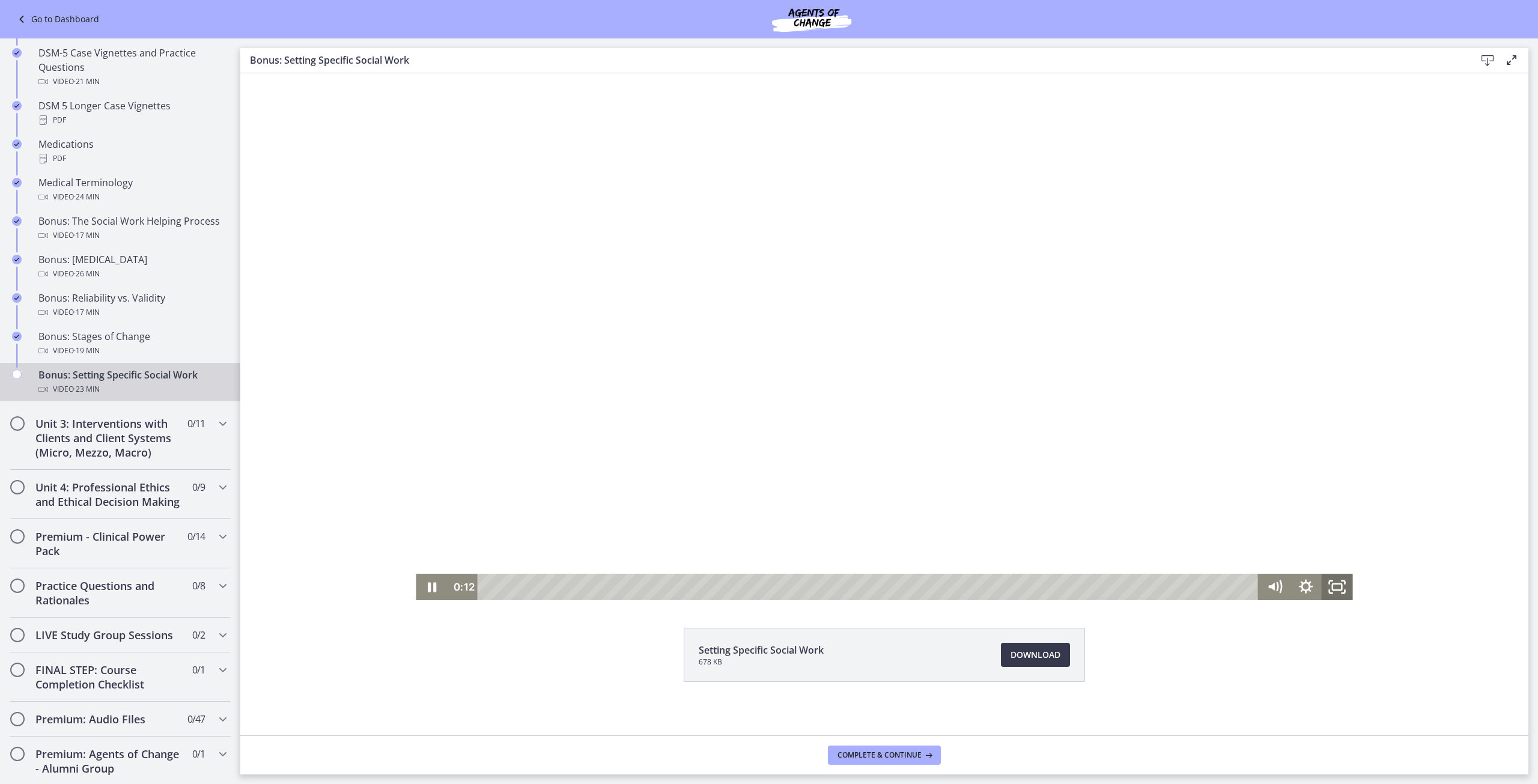
click at [1329, 592] on icon "Fullscreen" at bounding box center [1338, 586] width 31 height 26
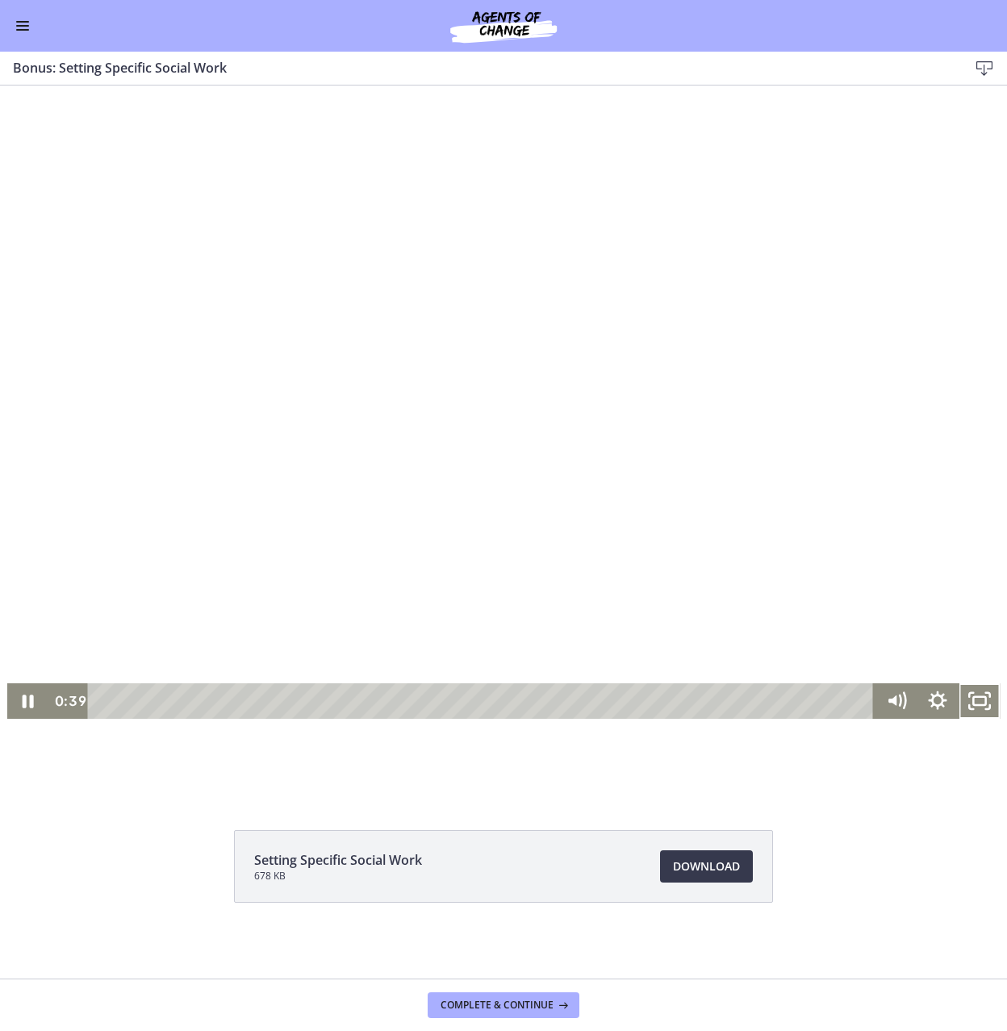
scroll to position [1091, 0]
click at [830, 787] on div "Click for sound @keyframes VOLUME_SMALL_WAVE_FLASH { 0% { opacity: 0; } 33% { o…" at bounding box center [503, 440] width 1007 height 708
click at [612, 386] on div at bounding box center [503, 440] width 995 height 560
click at [253, 484] on div at bounding box center [503, 440] width 995 height 560
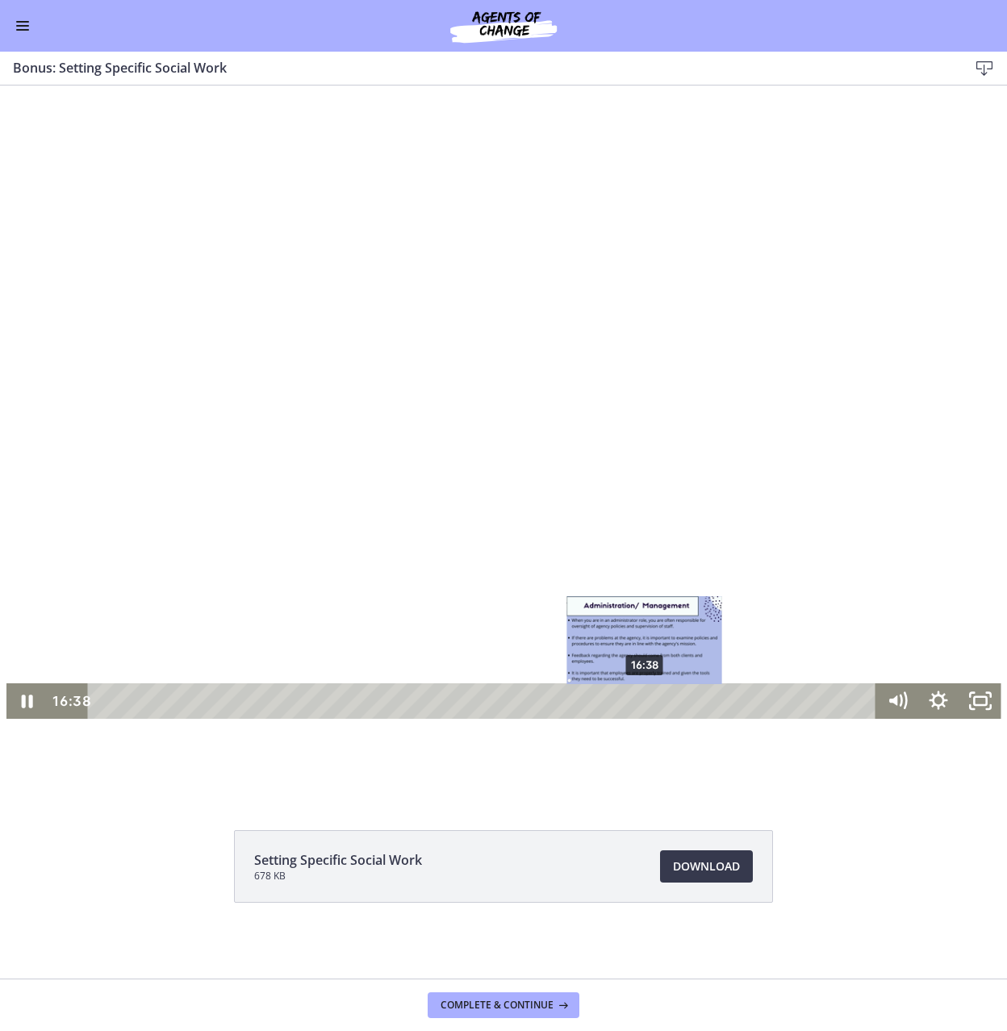
click at [640, 699] on div "16:38" at bounding box center [483, 700] width 763 height 35
click at [634, 697] on div "Playbar" at bounding box center [638, 700] width 11 height 11
click at [619, 697] on div "15:59" at bounding box center [483, 700] width 763 height 35
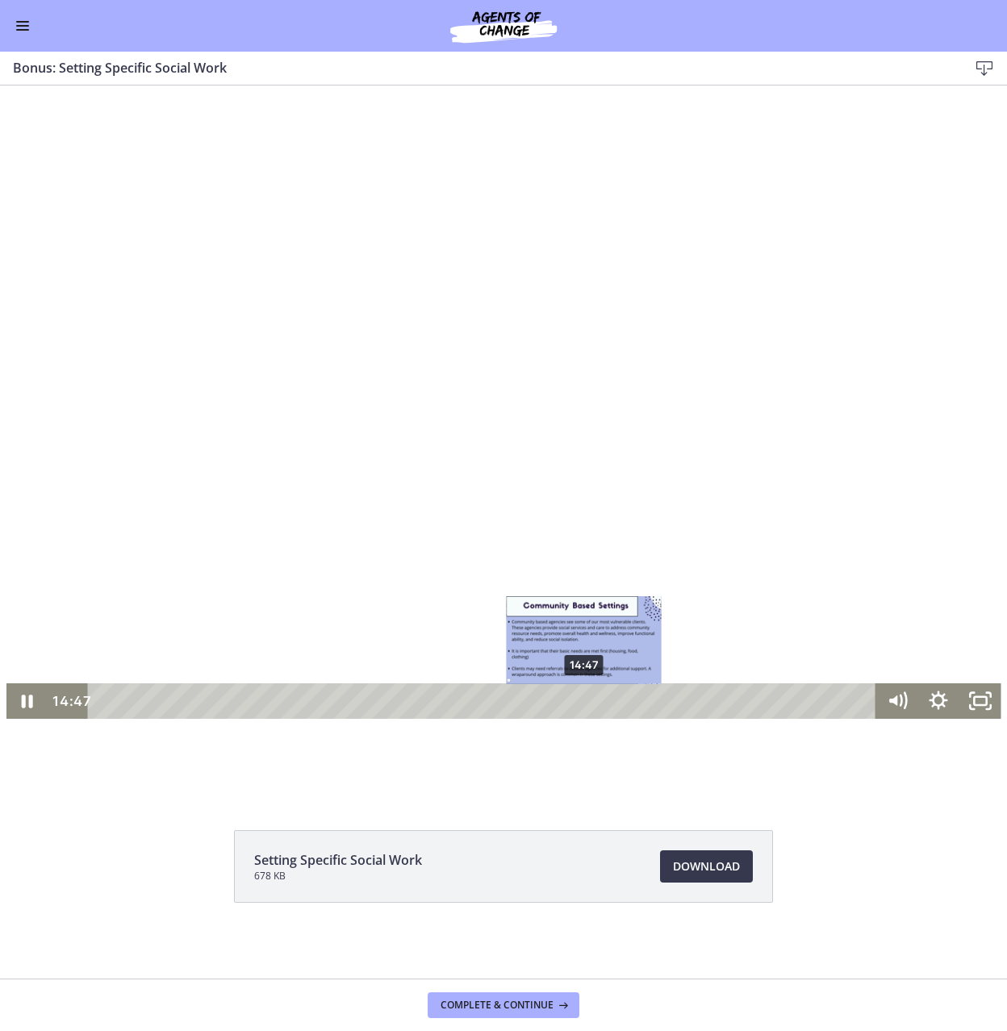
click at [579, 697] on div "14:47" at bounding box center [483, 700] width 763 height 35
click at [587, 701] on div "15:01" at bounding box center [483, 700] width 763 height 35
click at [593, 701] on div "15:12" at bounding box center [483, 700] width 763 height 35
click at [601, 702] on div "15:27" at bounding box center [483, 700] width 763 height 35
click at [808, 754] on div "Click for sound @keyframes VOLUME_SMALL_WAVE_FLASH { 0% { opacity: 0; } 33% { o…" at bounding box center [503, 440] width 1007 height 708
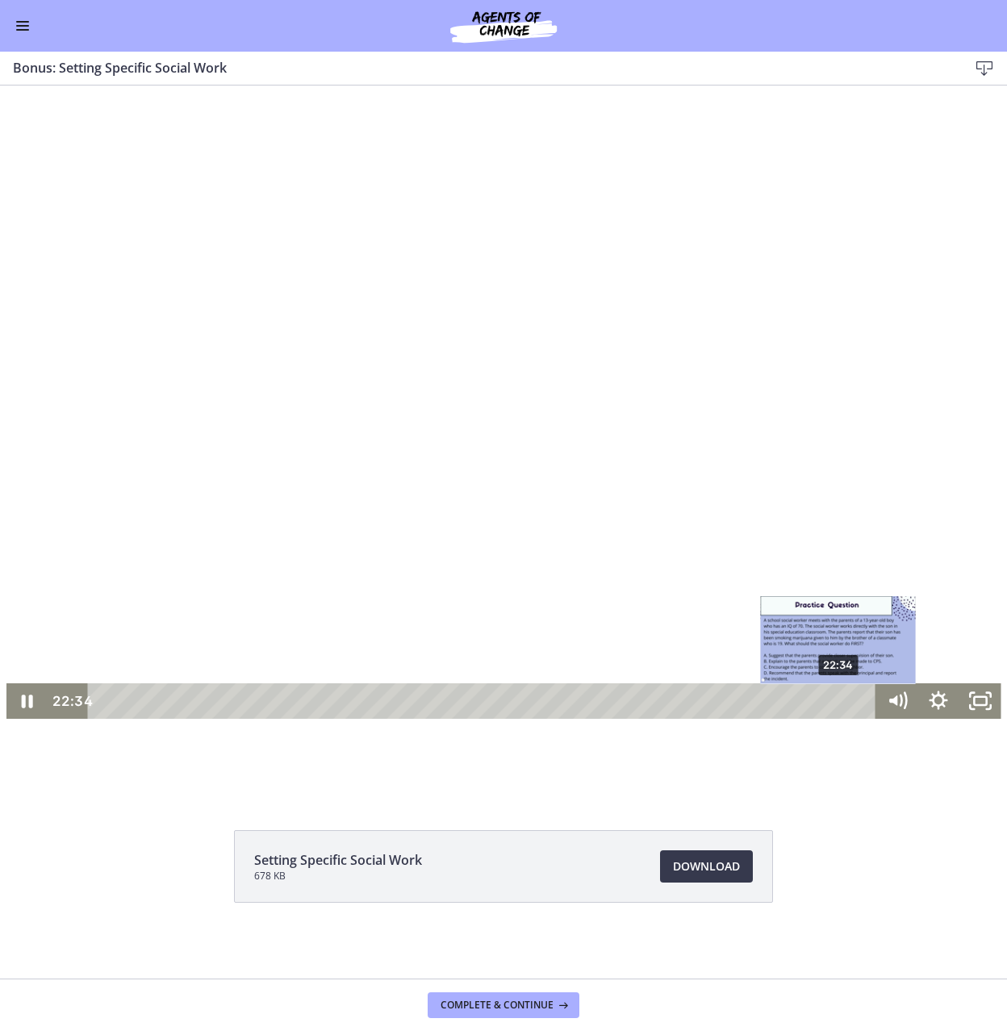
click at [833, 700] on div "22:34" at bounding box center [483, 700] width 763 height 35
click at [833, 702] on div "Playbar" at bounding box center [838, 700] width 11 height 11
click at [839, 699] on div "22:44" at bounding box center [483, 700] width 763 height 35
click at [847, 699] on div "22:59" at bounding box center [483, 700] width 763 height 35
click at [846, 701] on div "Playbar" at bounding box center [851, 700] width 11 height 11
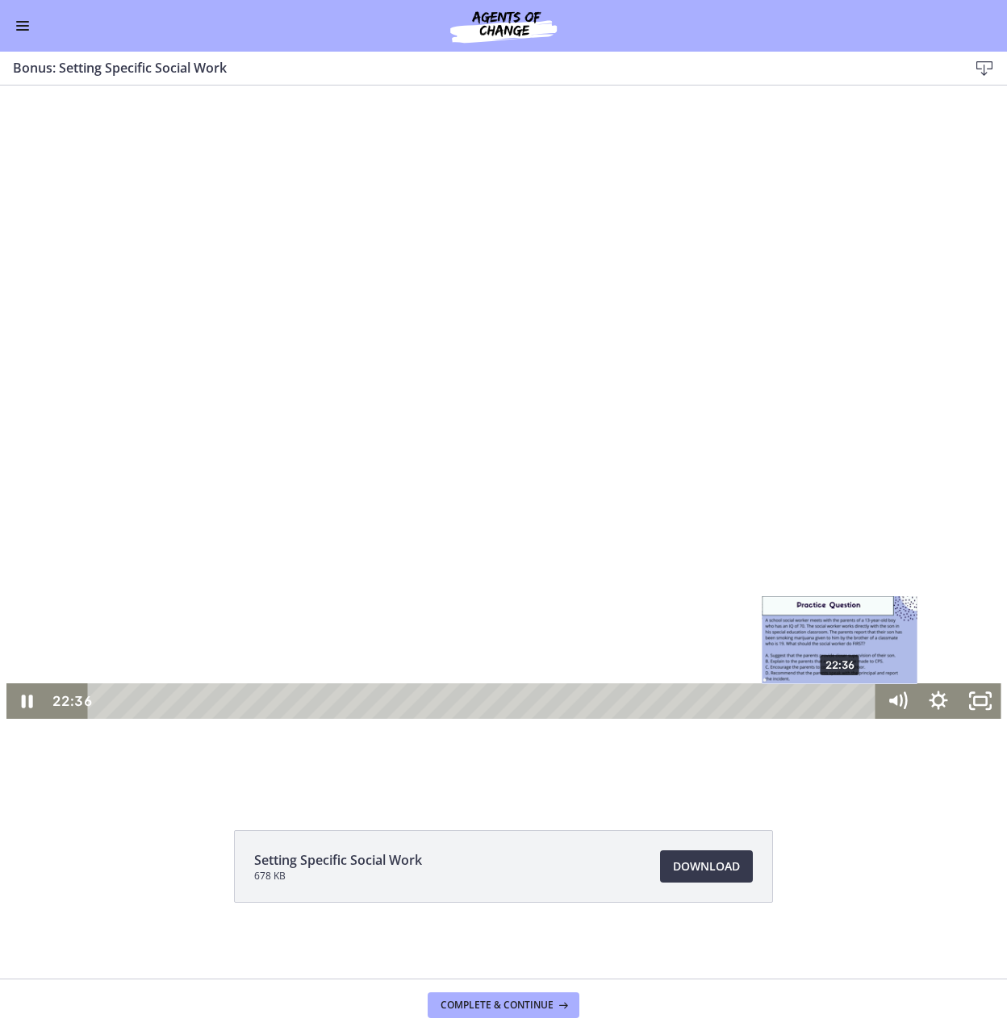
click at [835, 703] on div "Playbar" at bounding box center [838, 700] width 11 height 11
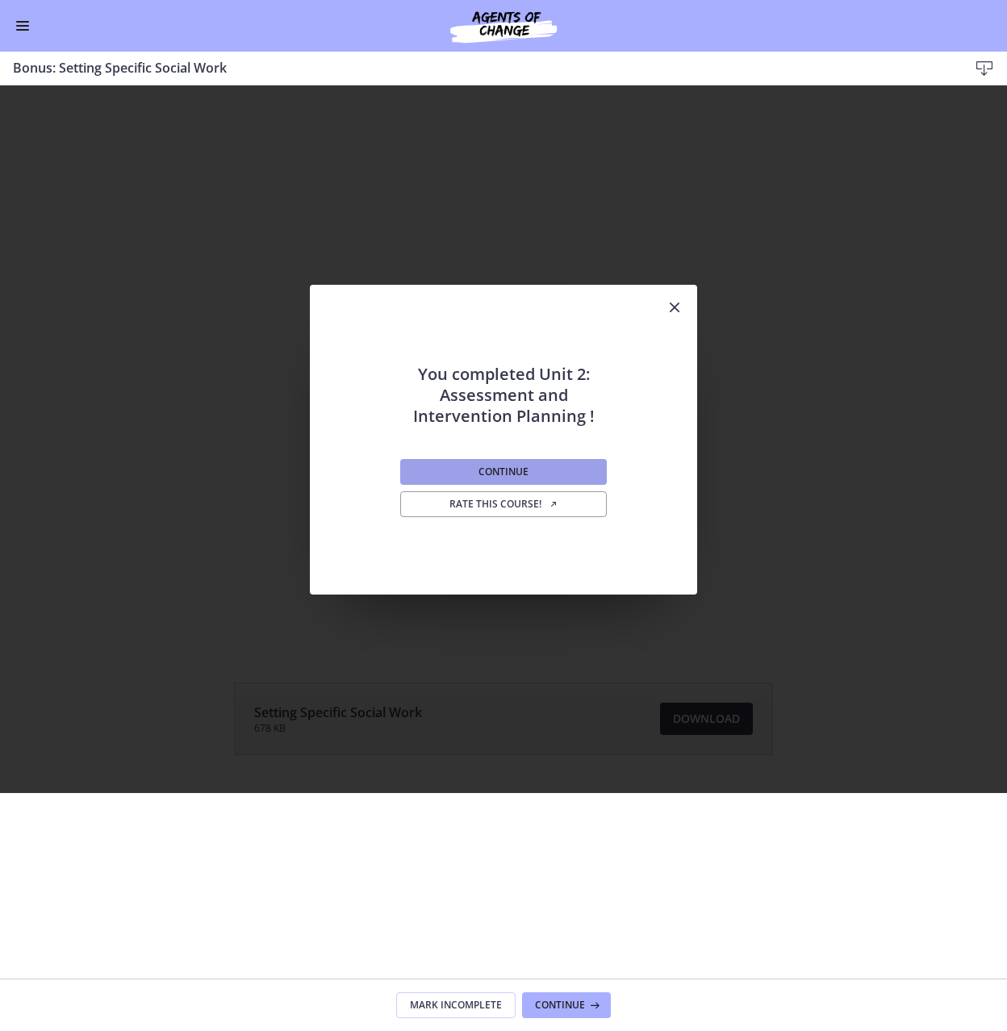
click at [531, 479] on button "Continue" at bounding box center [503, 472] width 207 height 26
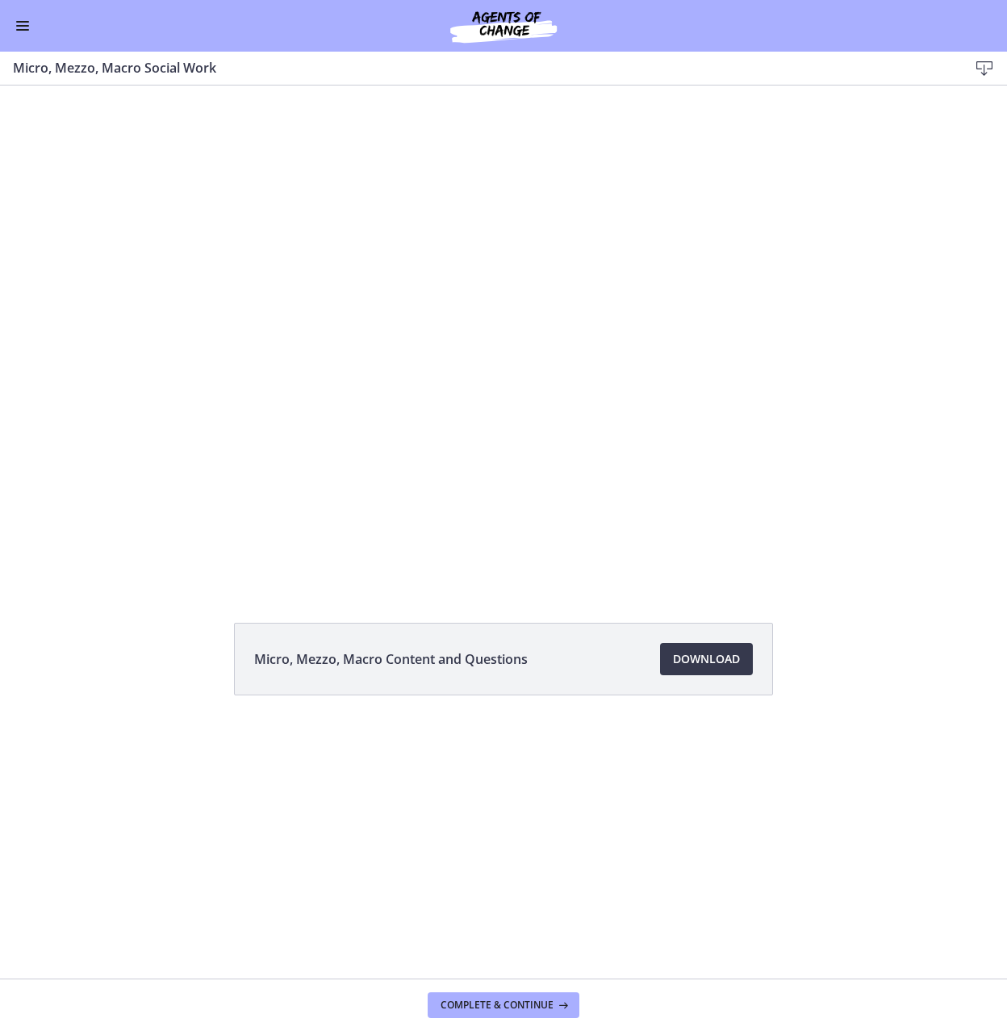
click at [19, 21] on span "Enable menu" at bounding box center [22, 22] width 13 height 2
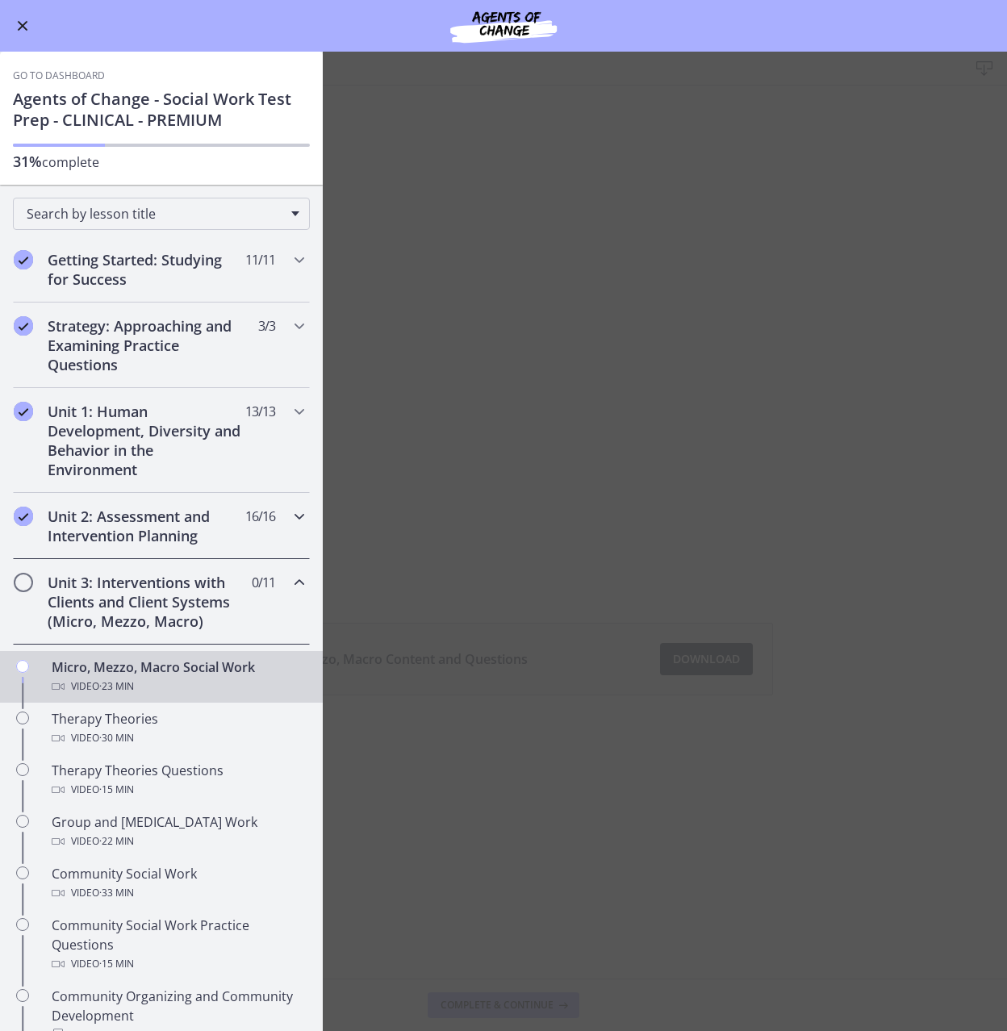
click at [211, 537] on h2 "Unit 2: Assessment and Intervention Planning" at bounding box center [146, 526] width 197 height 39
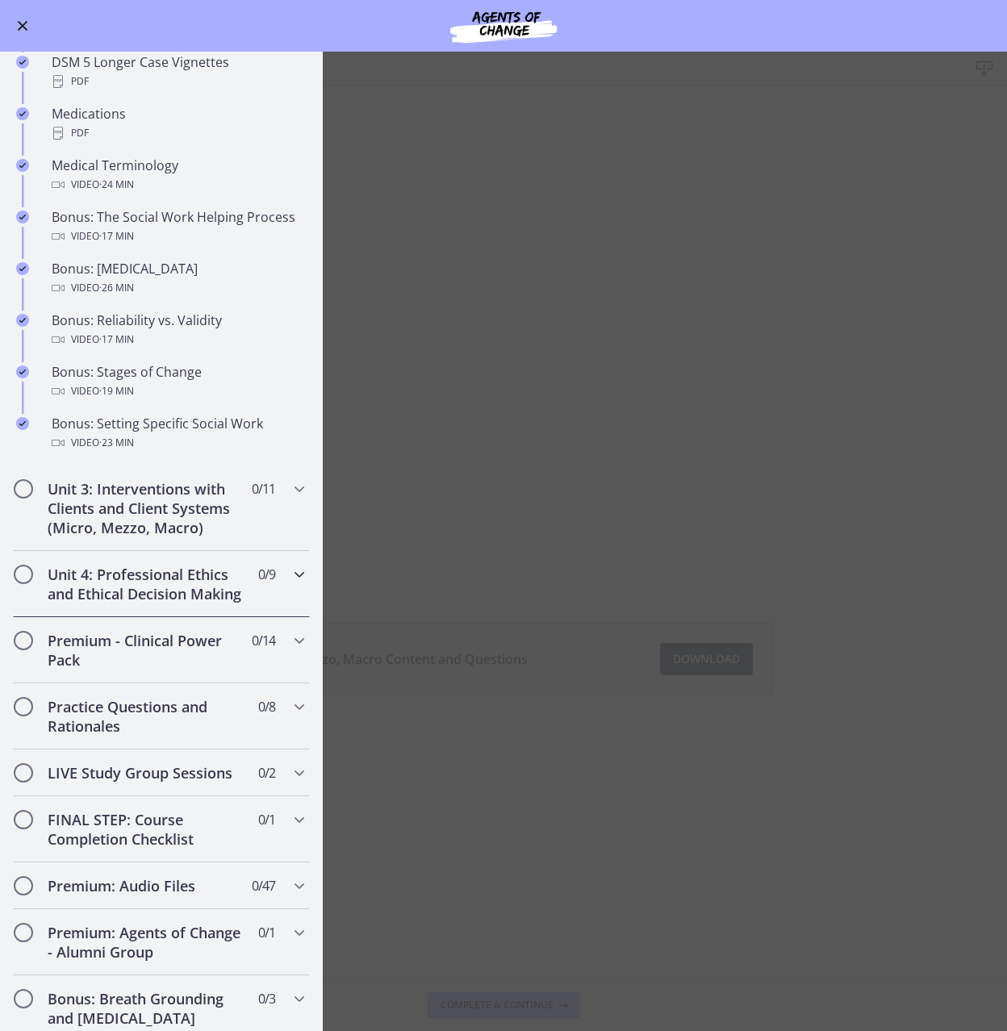
scroll to position [1129, 0]
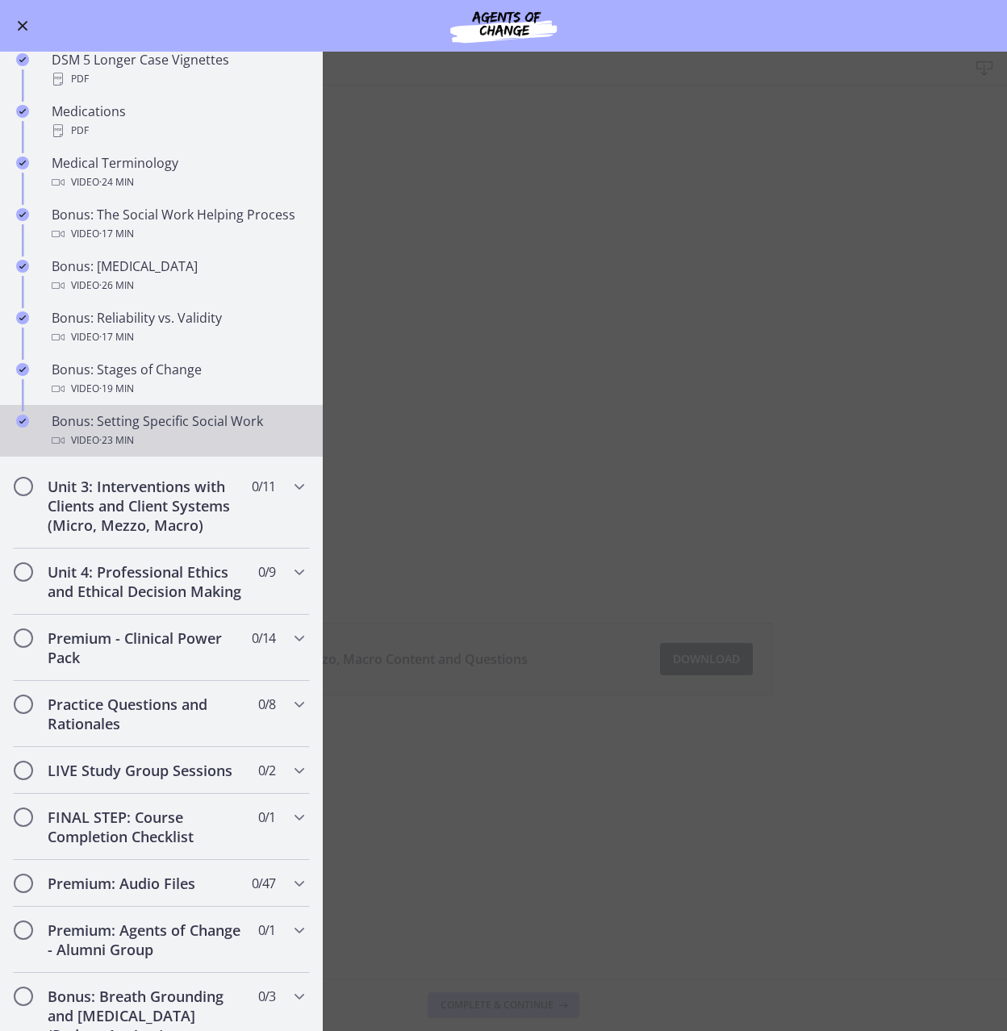
click at [169, 449] on div "Video · 23 min" at bounding box center [178, 440] width 252 height 19
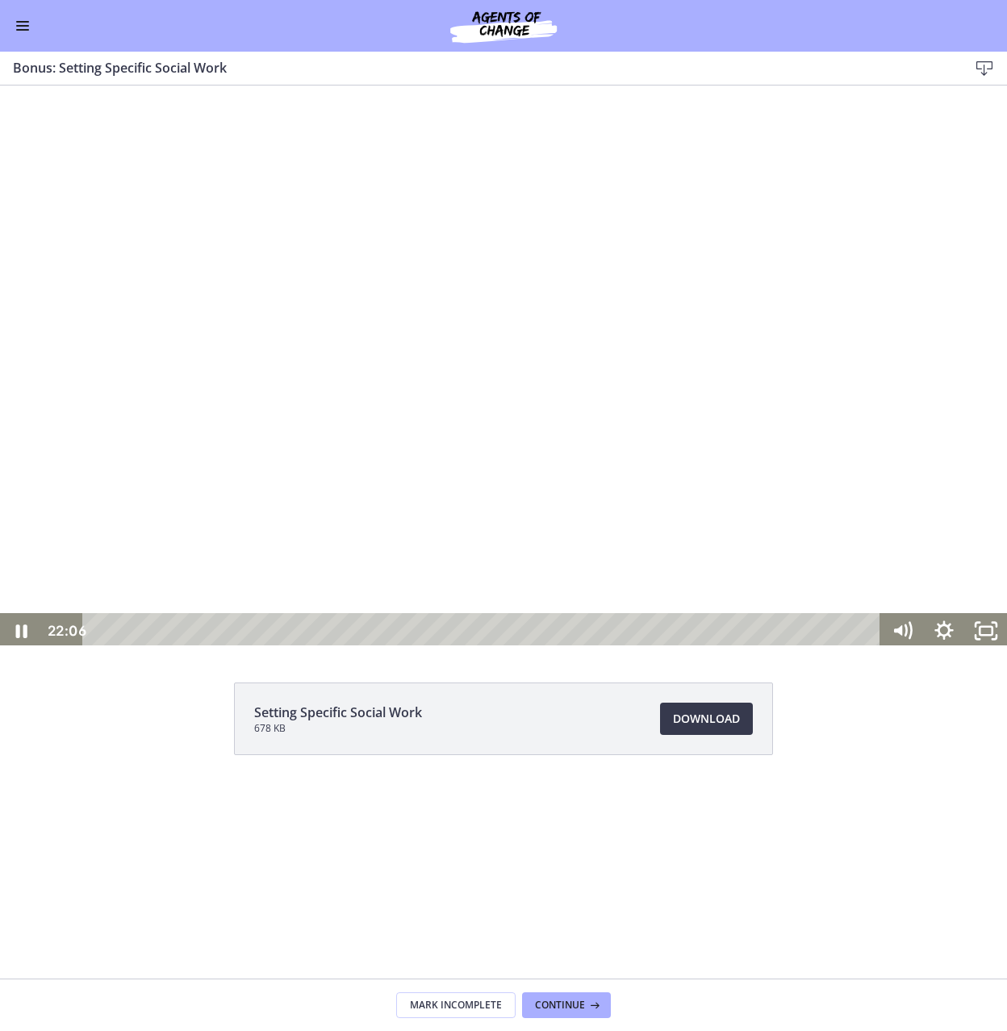
scroll to position [3, 0]
click at [829, 625] on div "Playbar" at bounding box center [484, 627] width 773 height 35
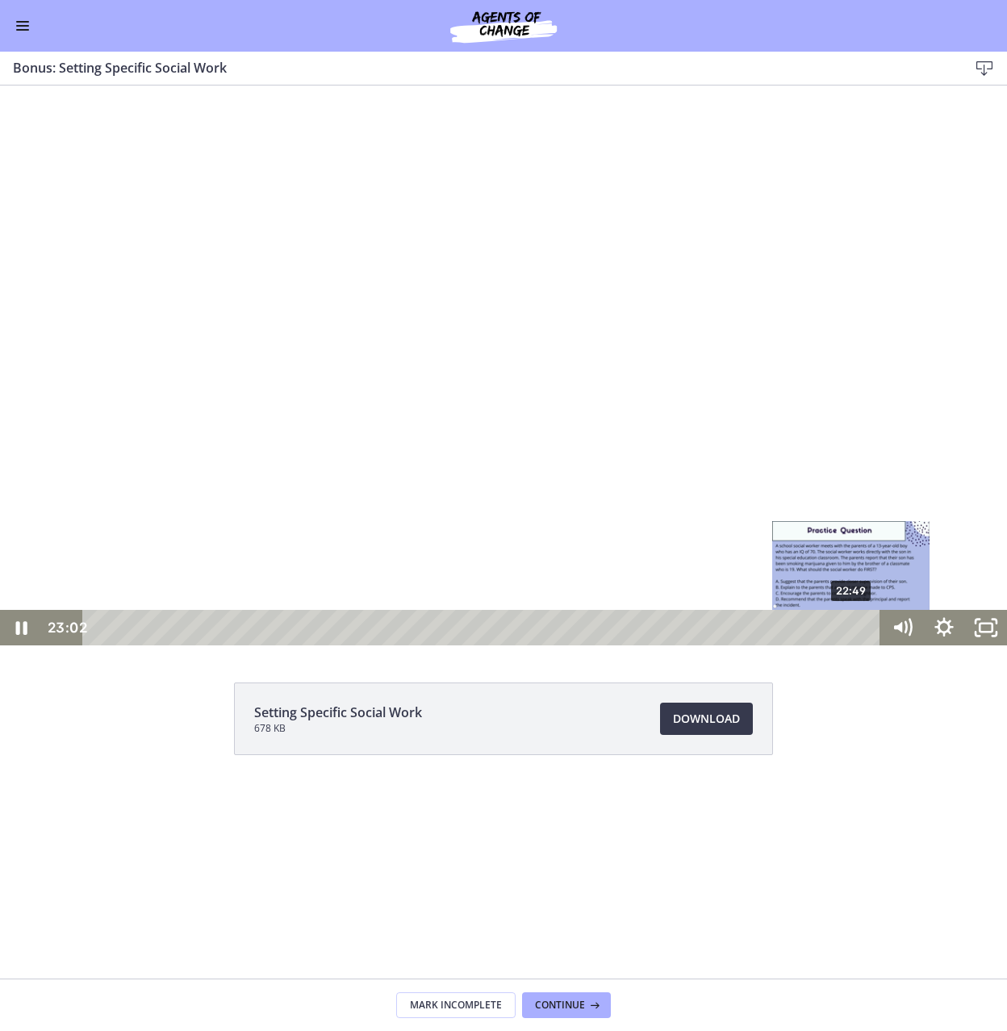
click at [852, 627] on div "Playbar" at bounding box center [858, 628] width 12 height 12
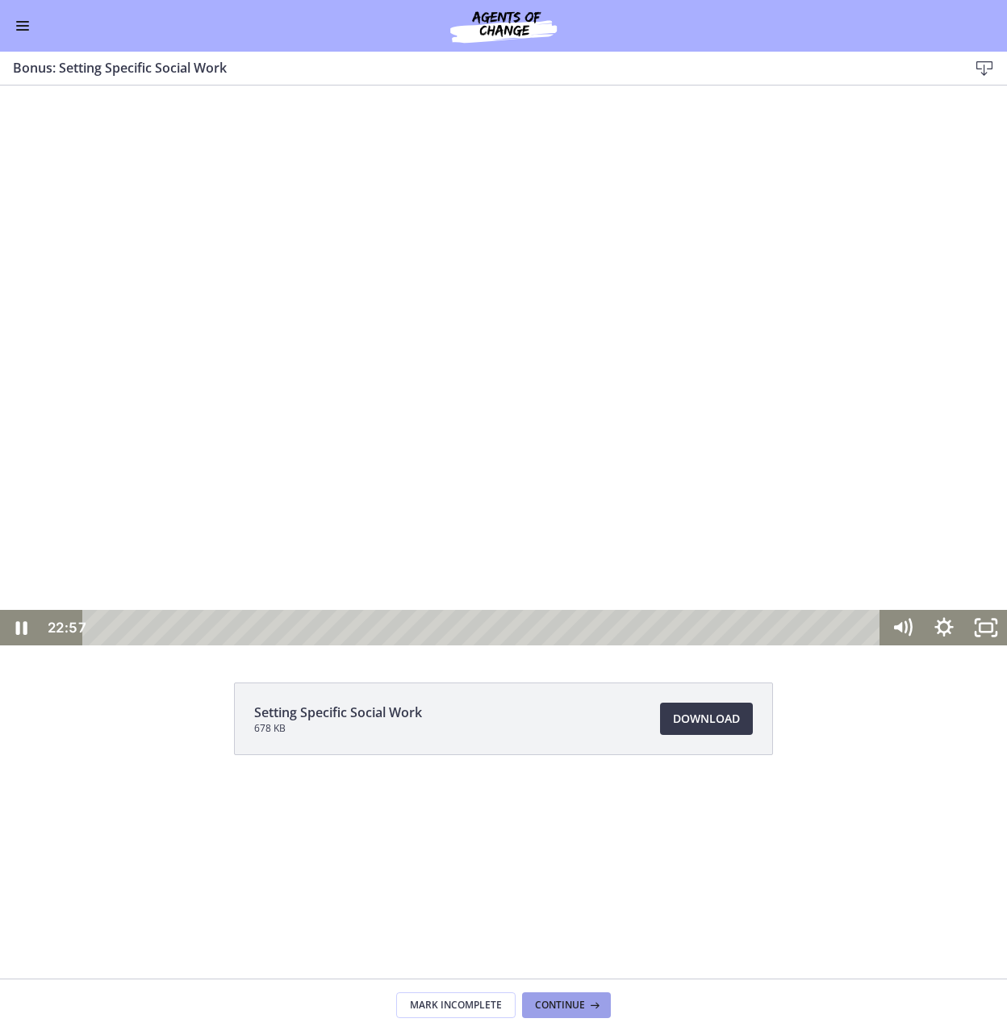
click at [574, 1004] on span "Continue" at bounding box center [560, 1005] width 50 height 13
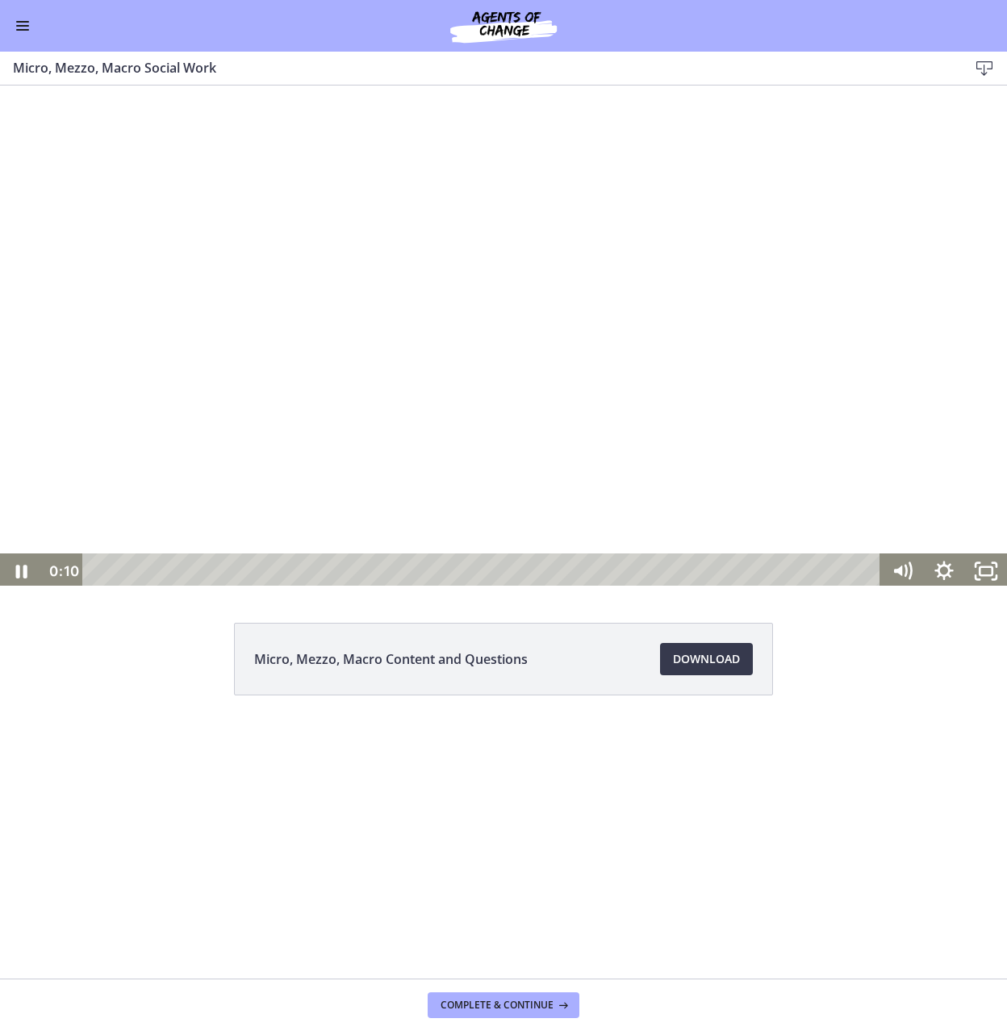
click at [489, 435] on div at bounding box center [503, 335] width 1007 height 507
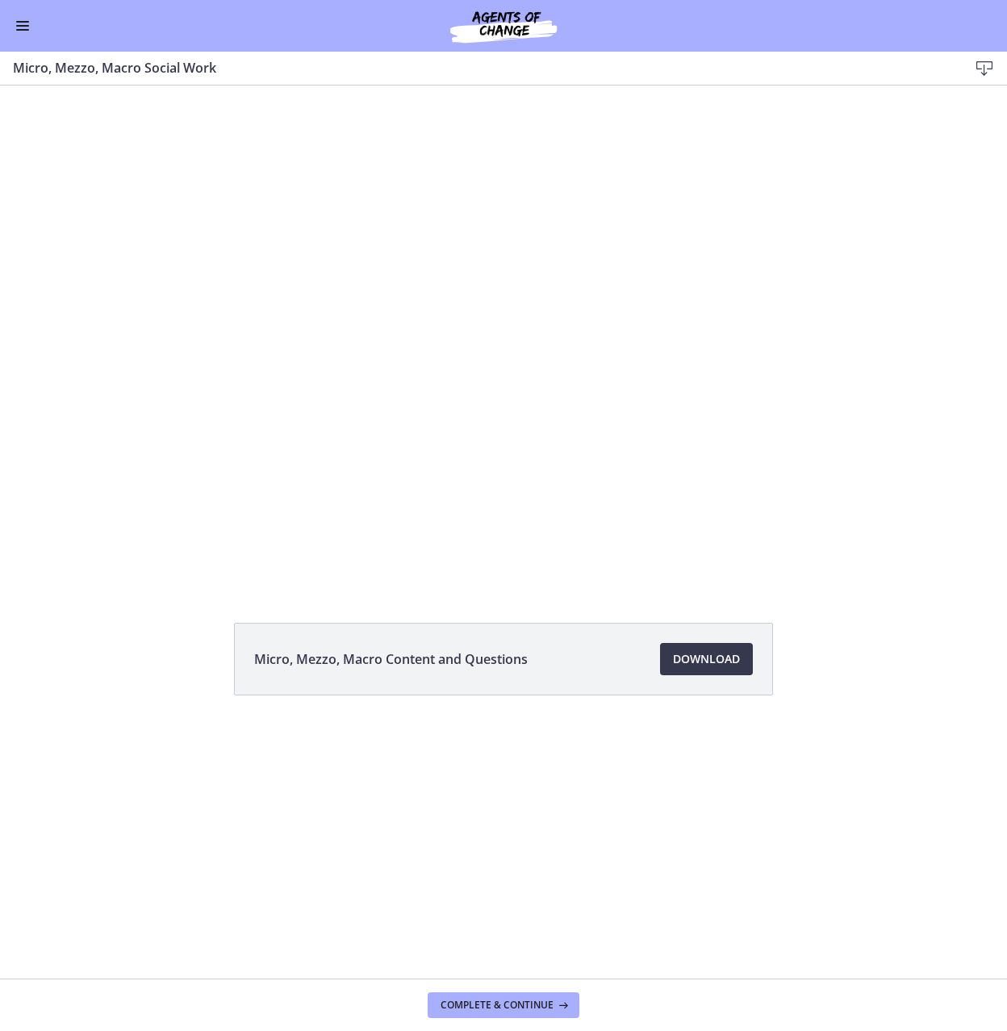
click at [24, 20] on button "Enable menu" at bounding box center [22, 25] width 19 height 19
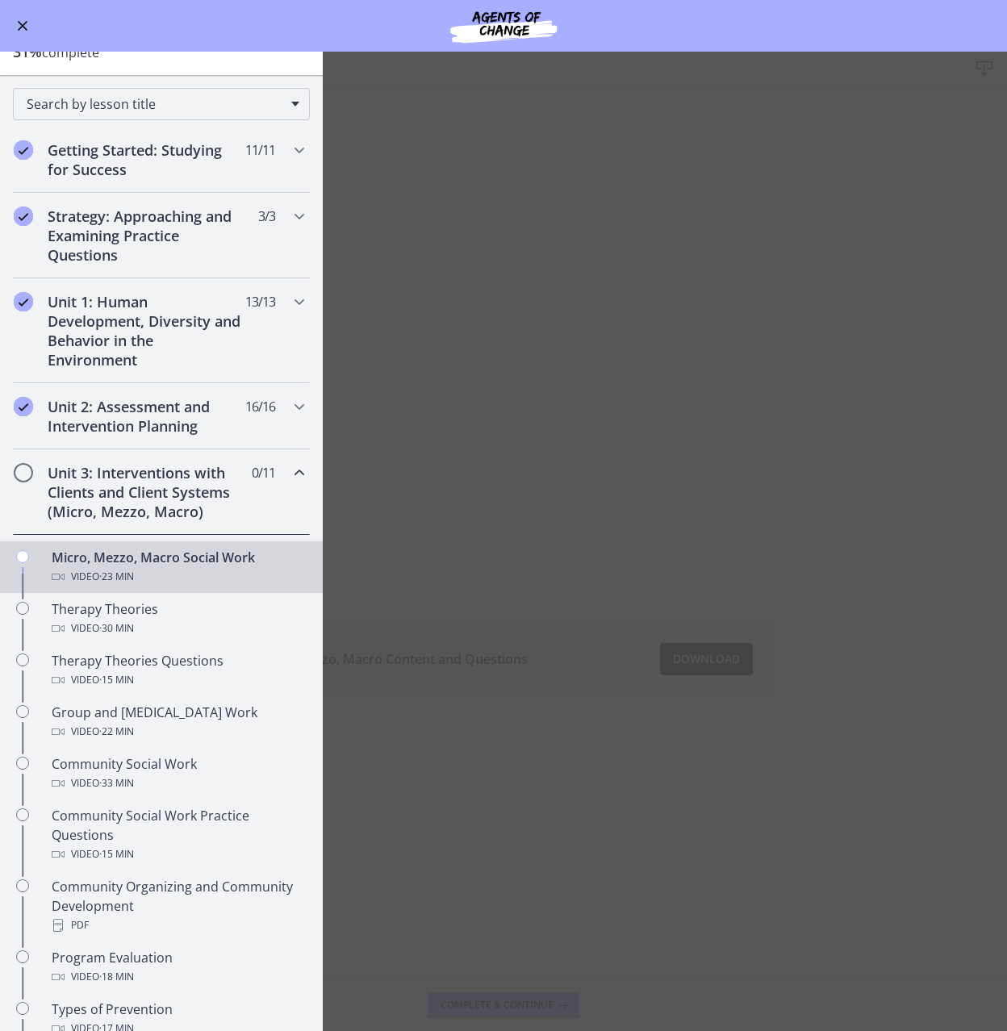
scroll to position [109, 0]
click at [282, 497] on div "Unit 3: Interventions with Clients and Client Systems (Micro, Mezzo, Macro) 0 /…" at bounding box center [161, 493] width 297 height 86
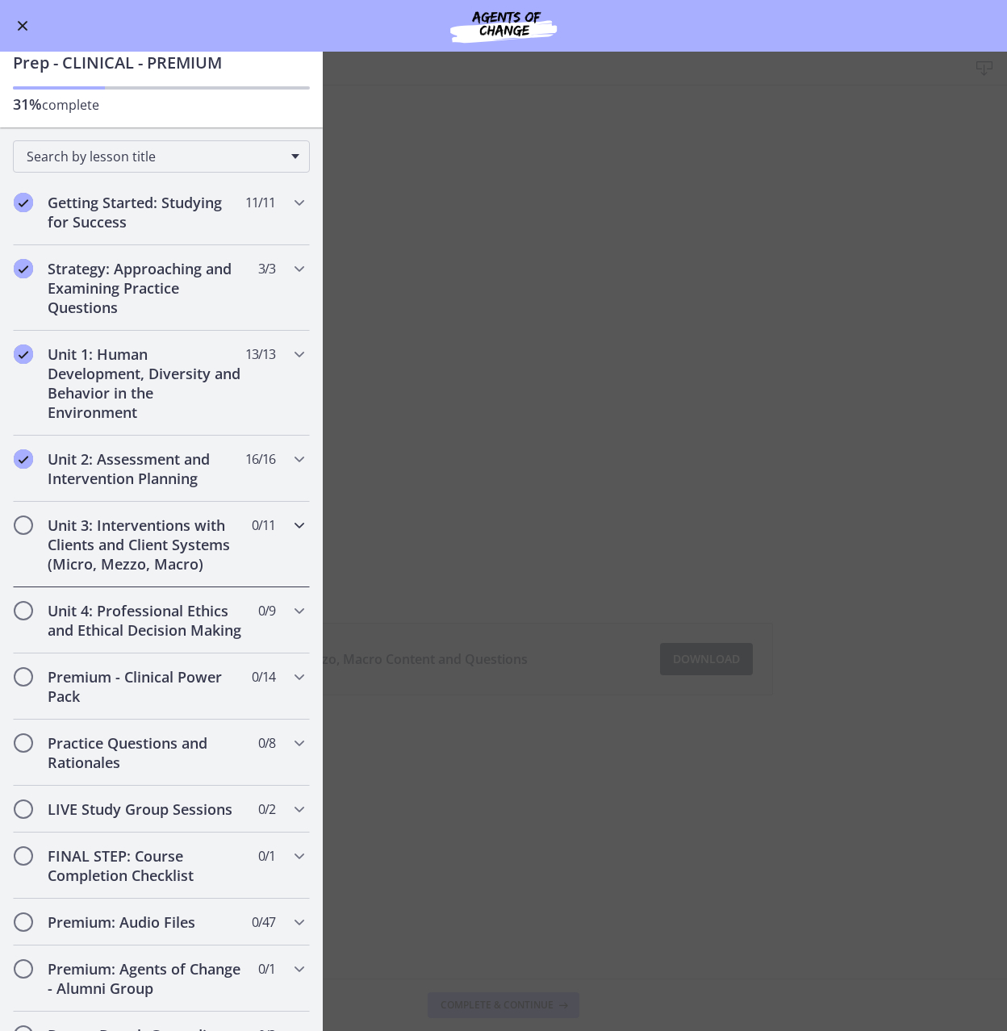
scroll to position [0, 0]
